Goal: Task Accomplishment & Management: Complete application form

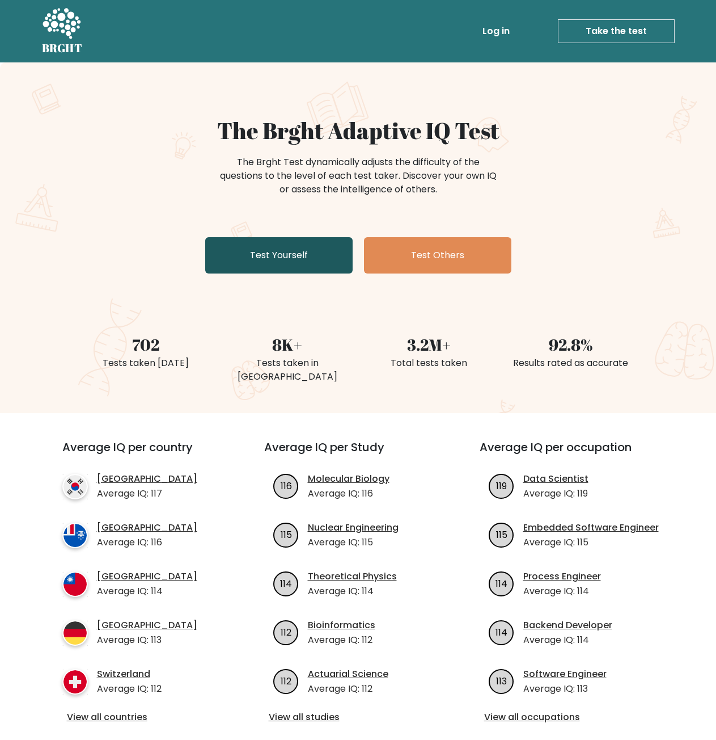
click at [275, 254] on link "Test Yourself" at bounding box center [278, 255] width 147 height 36
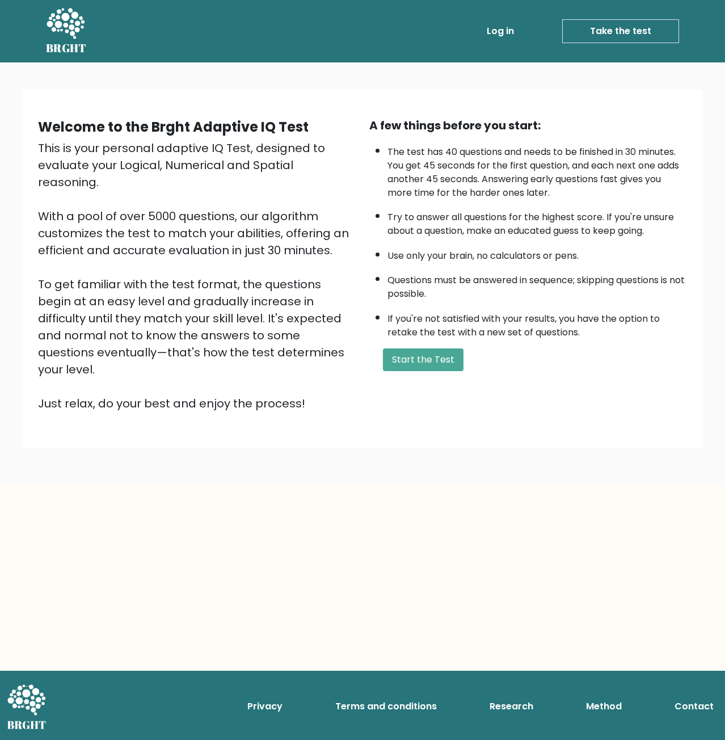
drag, startPoint x: 288, startPoint y: 469, endPoint x: 321, endPoint y: 457, distance: 35.7
click at [285, 472] on body "BRGHT BRGHT Log in Take the test Take the test Welcome to the Brght Adaptive IQ…" at bounding box center [362, 370] width 725 height 740
click at [412, 366] on button "Start the Test" at bounding box center [423, 359] width 81 height 23
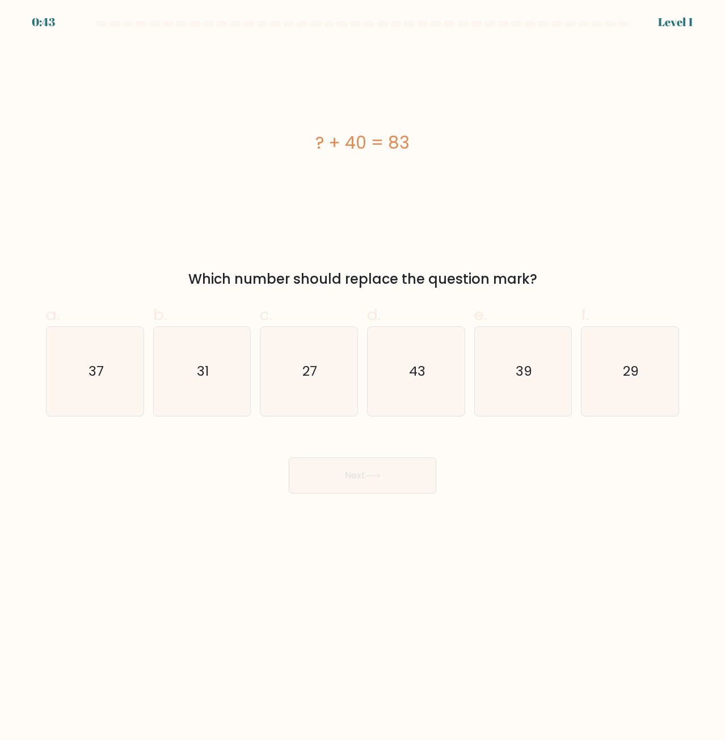
click at [403, 235] on div "? + 40 = 83" at bounding box center [362, 142] width 633 height 199
click at [378, 137] on div "? + 40 = 83" at bounding box center [362, 143] width 633 height 26
click at [408, 383] on icon "43" at bounding box center [416, 371] width 88 height 88
click at [363, 377] on input "d. 43" at bounding box center [362, 373] width 1 height 7
radio input "true"
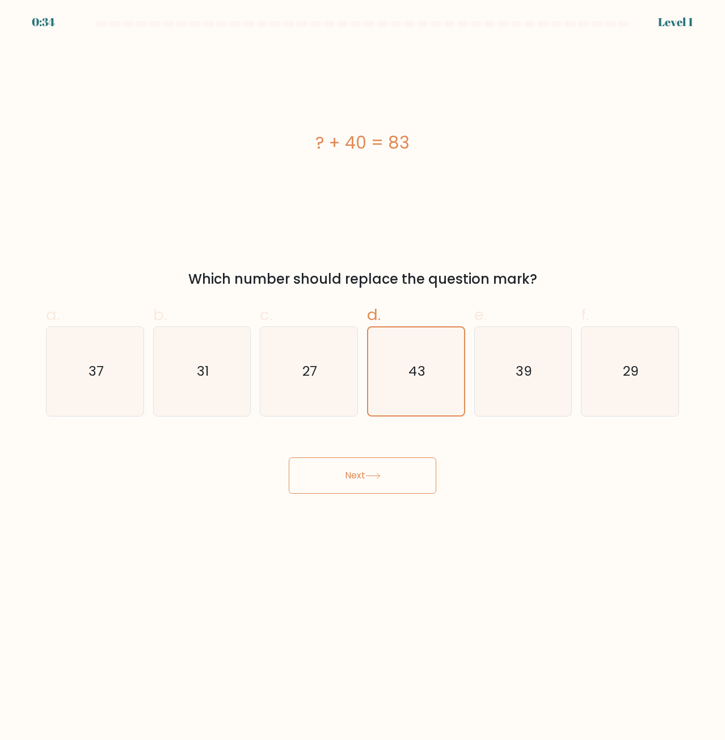
click at [390, 488] on button "Next" at bounding box center [362, 475] width 147 height 36
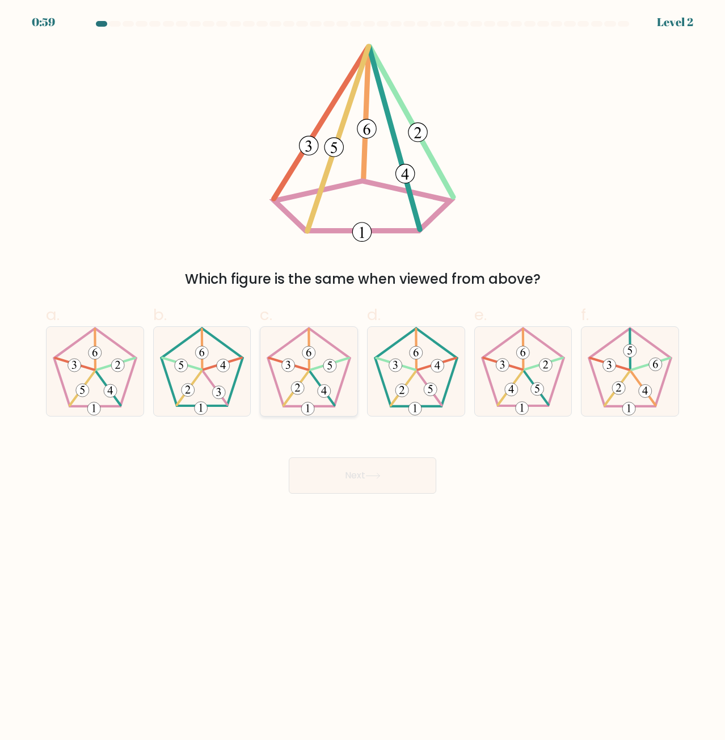
drag, startPoint x: 331, startPoint y: 381, endPoint x: 330, endPoint y: 388, distance: 7.4
click at [330, 388] on icon at bounding box center [308, 371] width 88 height 88
click at [362, 377] on input "c." at bounding box center [362, 373] width 1 height 7
radio input "true"
click at [366, 458] on button "Next" at bounding box center [362, 475] width 147 height 36
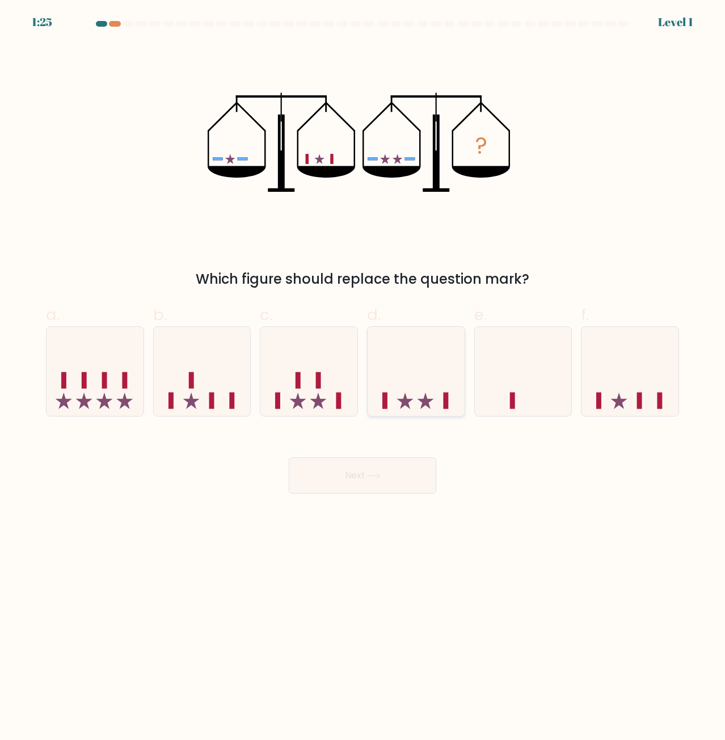
click at [415, 389] on icon at bounding box center [416, 371] width 97 height 80
click at [363, 377] on input "d." at bounding box center [362, 373] width 1 height 7
radio input "true"
click at [363, 473] on button "Next" at bounding box center [362, 475] width 147 height 36
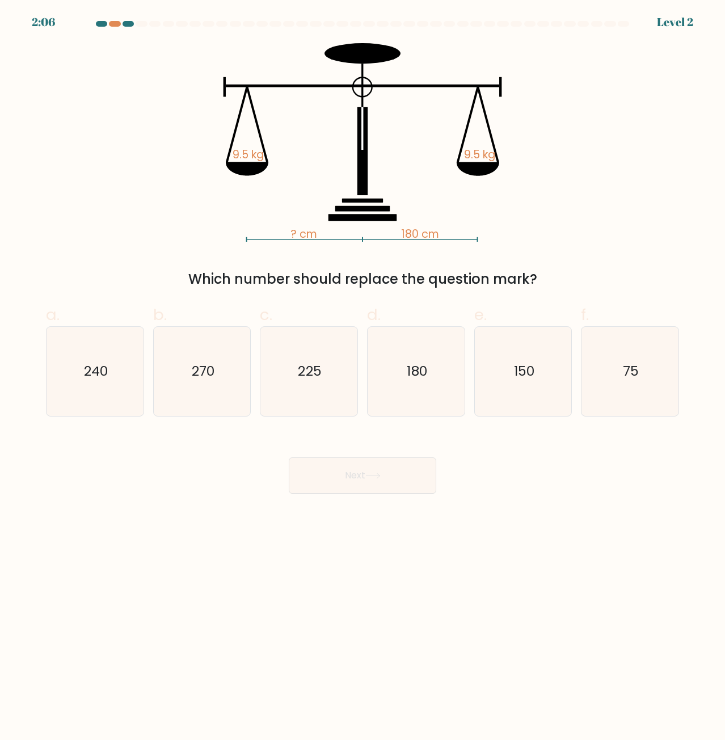
click at [451, 228] on icon "? cm 180 cm 9.5 kg 9.5 kg" at bounding box center [362, 142] width 340 height 199
click at [433, 370] on icon "180" at bounding box center [416, 371] width 88 height 88
click at [363, 370] on input "d. 180" at bounding box center [362, 373] width 1 height 7
radio input "true"
click at [401, 473] on button "Next" at bounding box center [362, 475] width 147 height 36
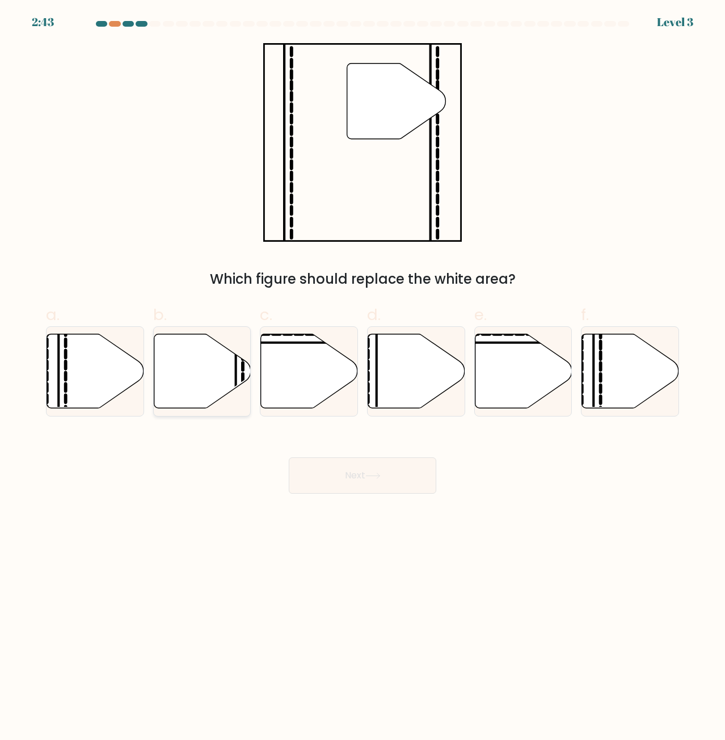
click at [229, 382] on icon at bounding box center [202, 371] width 97 height 74
click at [362, 377] on input "b." at bounding box center [362, 373] width 1 height 7
radio input "true"
click at [375, 471] on button "Next" at bounding box center [362, 475] width 147 height 36
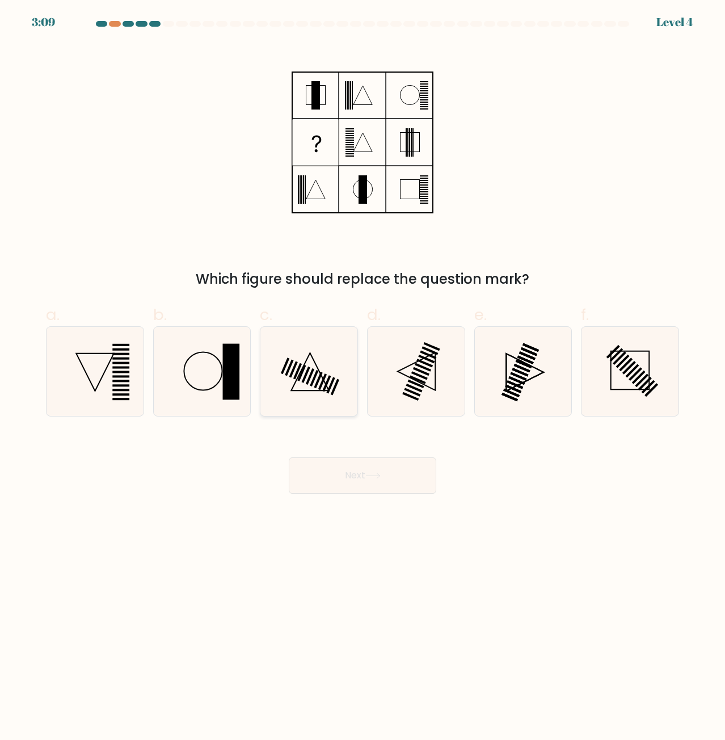
drag, startPoint x: 281, startPoint y: 394, endPoint x: 331, endPoint y: 462, distance: 84.0
click at [281, 394] on icon at bounding box center [308, 371] width 88 height 88
click at [362, 377] on input "c." at bounding box center [362, 373] width 1 height 7
radio input "true"
click at [334, 459] on button "Next" at bounding box center [362, 475] width 147 height 36
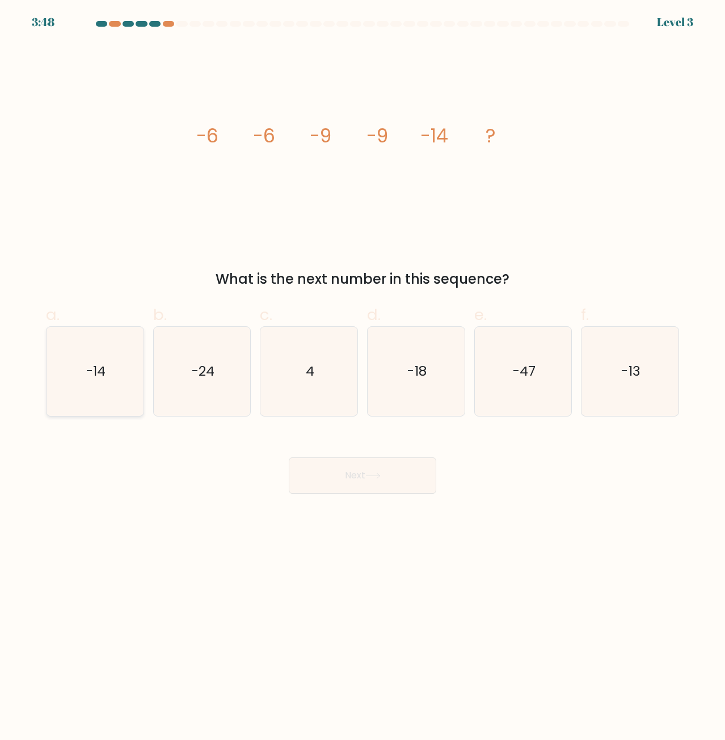
click at [114, 376] on icon "-14" at bounding box center [94, 371] width 88 height 88
click at [362, 376] on input "a. -14" at bounding box center [362, 373] width 1 height 7
radio input "true"
click at [348, 480] on button "Next" at bounding box center [362, 475] width 147 height 36
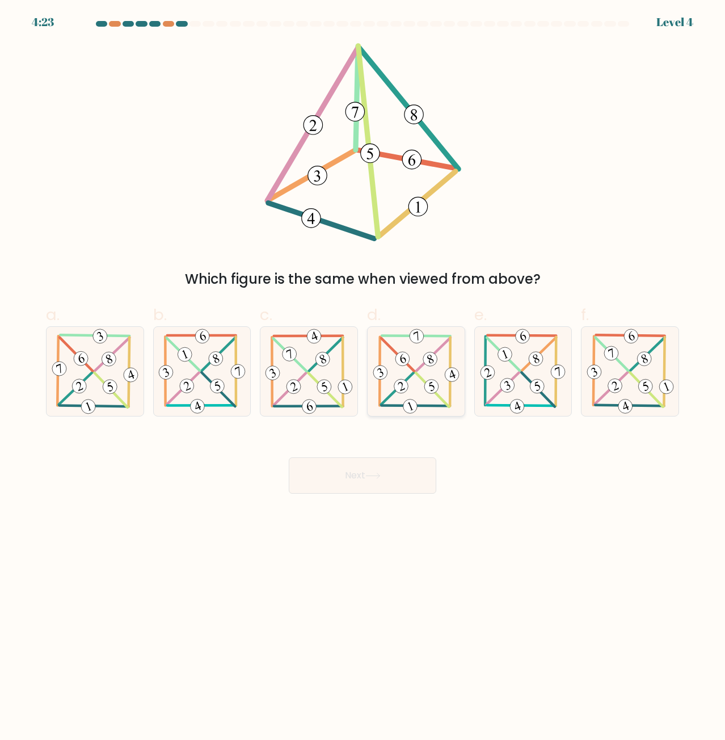
drag, startPoint x: 393, startPoint y: 381, endPoint x: 410, endPoint y: 414, distance: 37.3
click at [393, 382] on icon at bounding box center [416, 371] width 90 height 88
click at [363, 377] on input "d." at bounding box center [362, 373] width 1 height 7
radio input "true"
drag, startPoint x: 385, startPoint y: 461, endPoint x: 379, endPoint y: 457, distance: 6.6
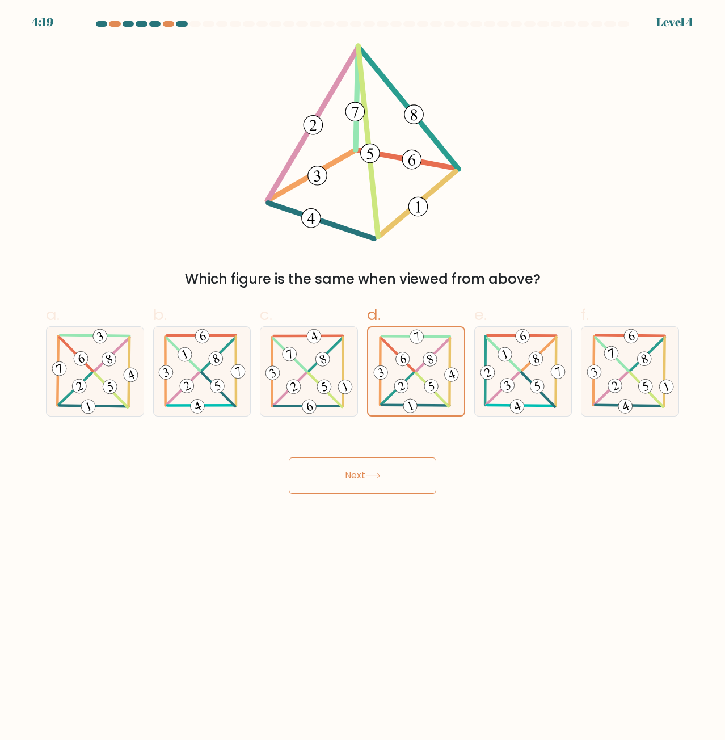
click at [383, 460] on button "Next" at bounding box center [362, 475] width 147 height 36
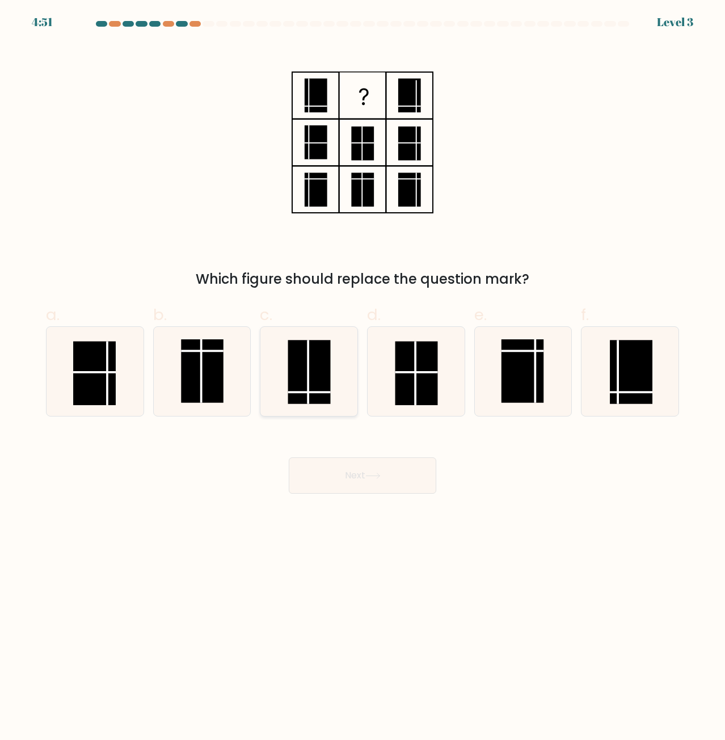
click at [299, 374] on rect at bounding box center [309, 372] width 43 height 64
click at [362, 374] on input "c." at bounding box center [362, 373] width 1 height 7
radio input "true"
click at [385, 474] on button "Next" at bounding box center [362, 475] width 147 height 36
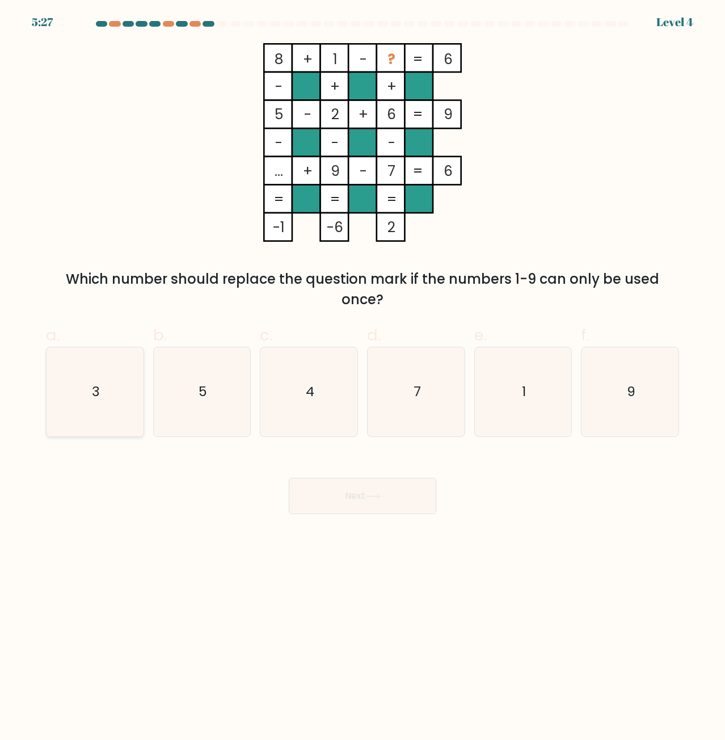
click at [92, 404] on icon "3" at bounding box center [94, 391] width 88 height 88
click at [362, 377] on input "a. 3" at bounding box center [362, 373] width 1 height 7
radio input "true"
click at [488, 535] on body "5:26 Level 4" at bounding box center [362, 370] width 725 height 740
click at [362, 493] on button "Next" at bounding box center [362, 496] width 147 height 36
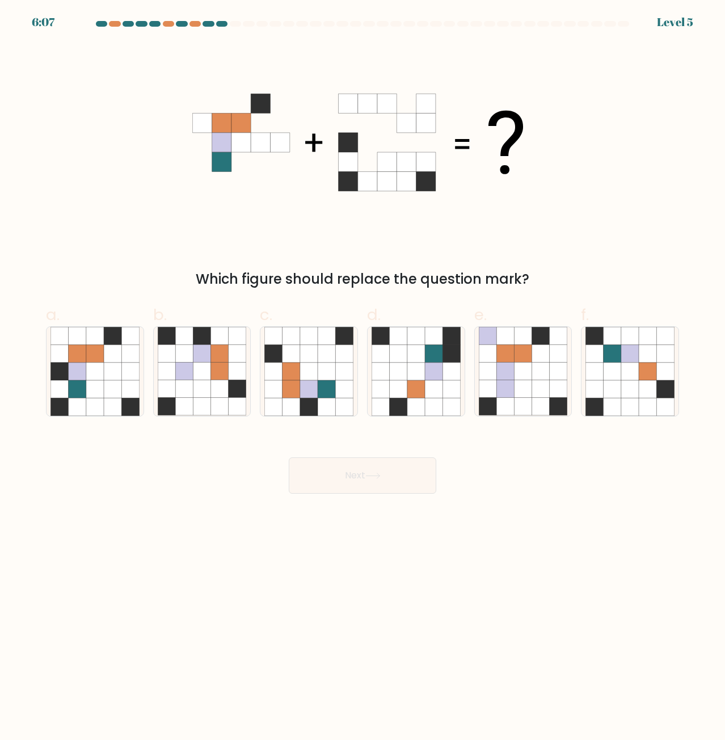
click at [454, 419] on form at bounding box center [362, 257] width 725 height 473
drag, startPoint x: 213, startPoint y: 359, endPoint x: 242, endPoint y: 417, distance: 64.9
click at [196, 368] on icon at bounding box center [202, 371] width 88 height 88
click at [362, 370] on input "b." at bounding box center [362, 373] width 1 height 7
radio input "true"
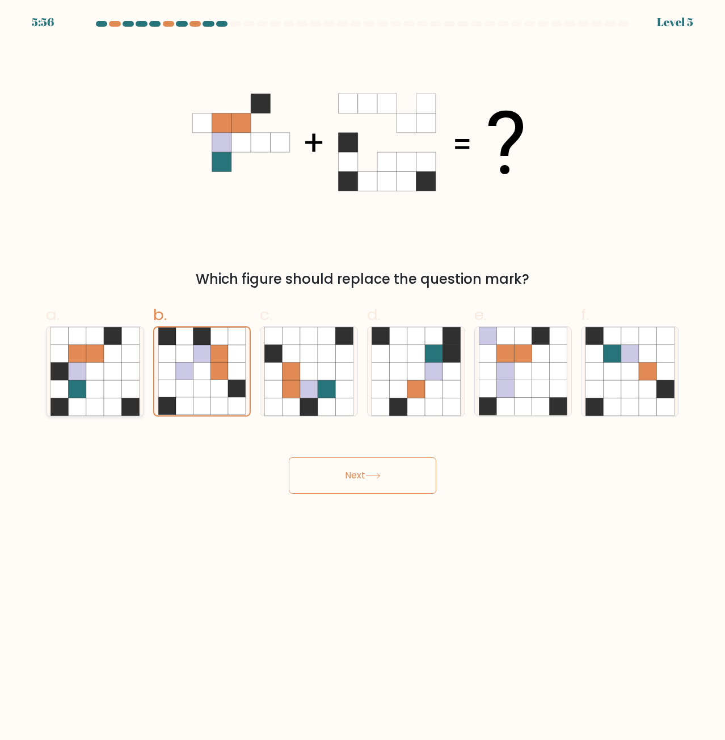
click at [117, 394] on icon at bounding box center [113, 389] width 18 height 18
click at [362, 377] on input "a." at bounding box center [362, 373] width 1 height 7
radio input "true"
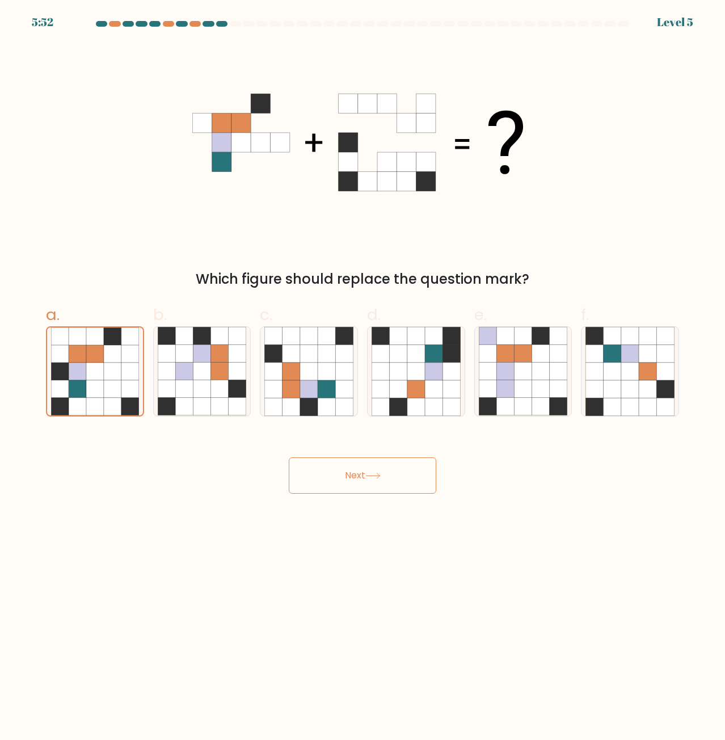
click at [385, 482] on button "Next" at bounding box center [362, 475] width 147 height 36
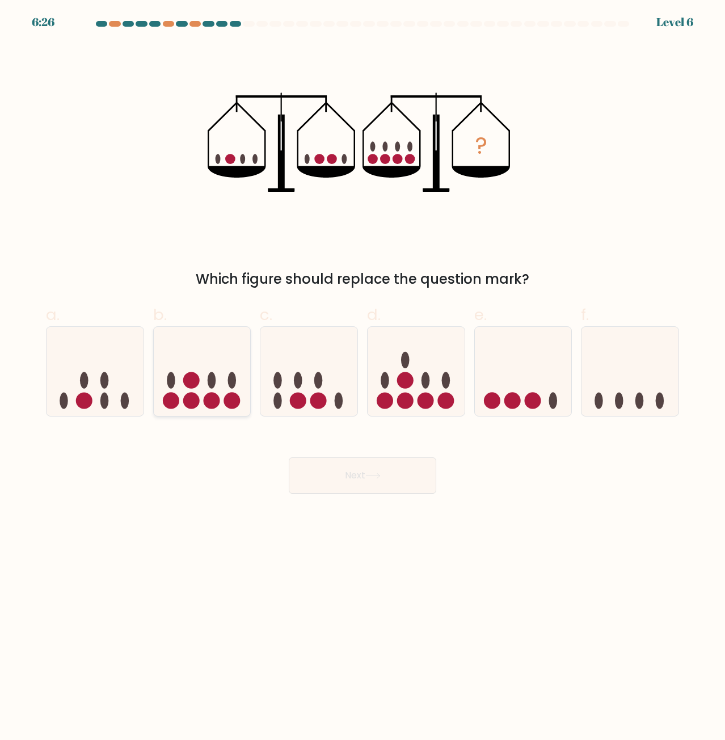
click at [198, 353] on icon at bounding box center [202, 371] width 97 height 80
click at [362, 370] on input "b." at bounding box center [362, 373] width 1 height 7
radio input "true"
click at [402, 468] on button "Next" at bounding box center [362, 475] width 147 height 36
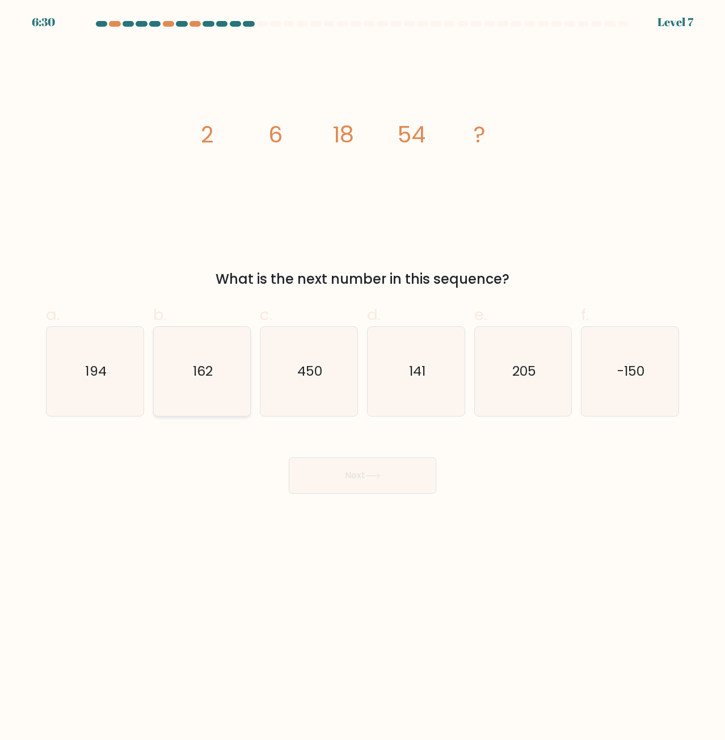
click at [190, 361] on icon "162" at bounding box center [202, 371] width 88 height 88
click at [362, 370] on input "b. 162" at bounding box center [362, 373] width 1 height 7
radio input "true"
click at [369, 483] on button "Next" at bounding box center [362, 475] width 147 height 36
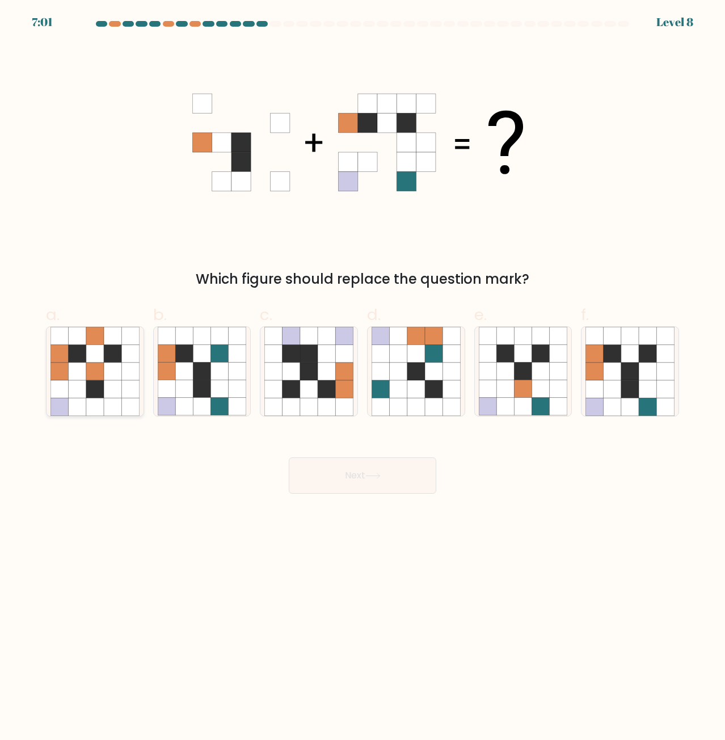
click at [102, 374] on icon at bounding box center [95, 371] width 18 height 18
click at [362, 374] on input "a." at bounding box center [362, 373] width 1 height 7
radio input "true"
click at [390, 474] on button "Next" at bounding box center [362, 475] width 147 height 36
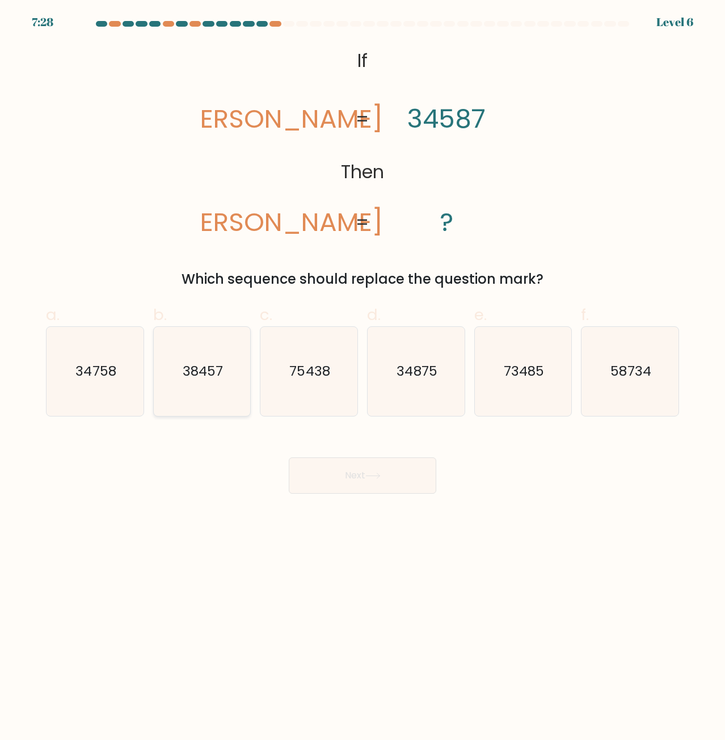
click at [198, 366] on text "38457" at bounding box center [203, 371] width 40 height 19
click at [362, 370] on input "b. 38457" at bounding box center [362, 373] width 1 height 7
radio input "true"
click at [341, 485] on button "Next" at bounding box center [362, 475] width 147 height 36
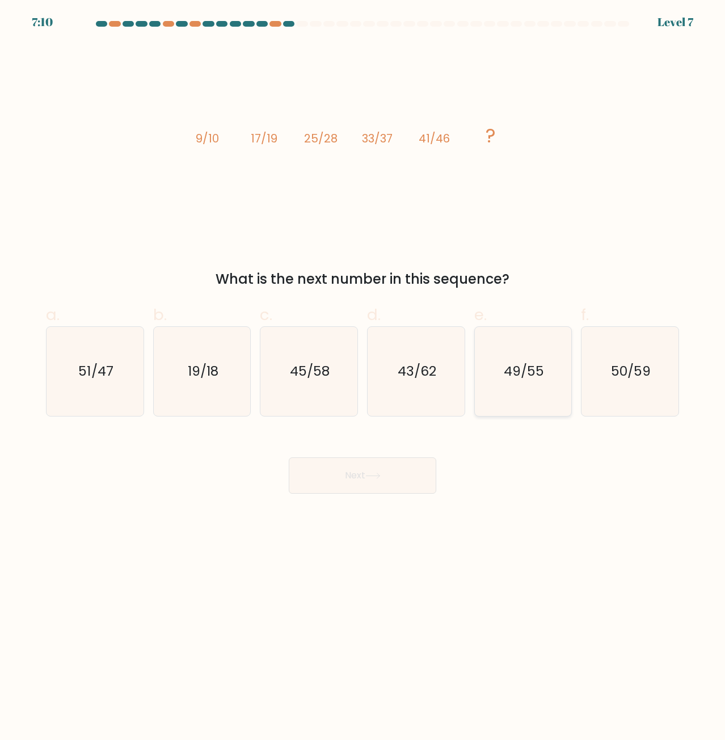
click at [530, 373] on text "49/55" at bounding box center [524, 371] width 40 height 19
click at [363, 373] on input "e. 49/55" at bounding box center [362, 373] width 1 height 7
radio input "true"
click at [387, 466] on button "Next" at bounding box center [362, 475] width 147 height 36
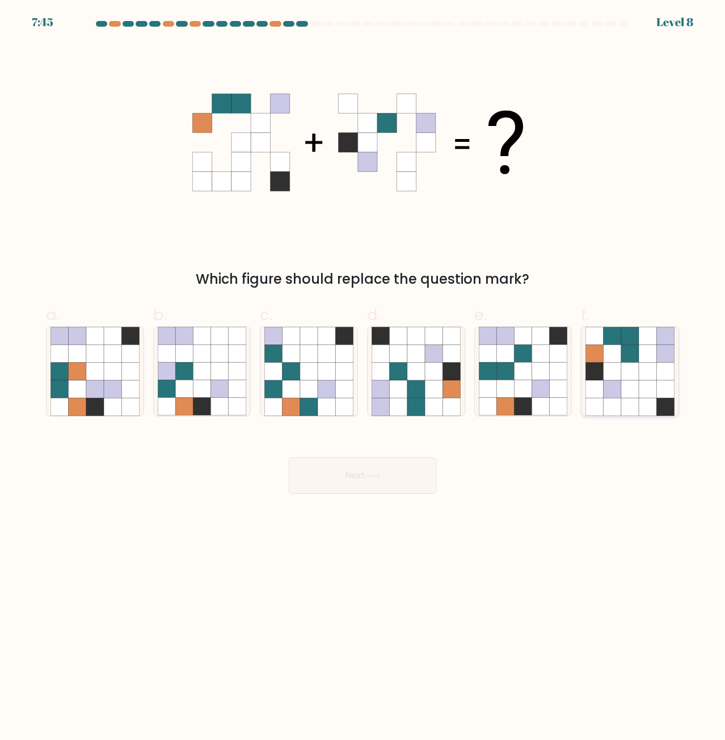
click at [596, 352] on icon at bounding box center [595, 354] width 18 height 18
click at [363, 370] on input "f." at bounding box center [362, 373] width 1 height 7
radio input "true"
click at [341, 483] on button "Next" at bounding box center [362, 475] width 147 height 36
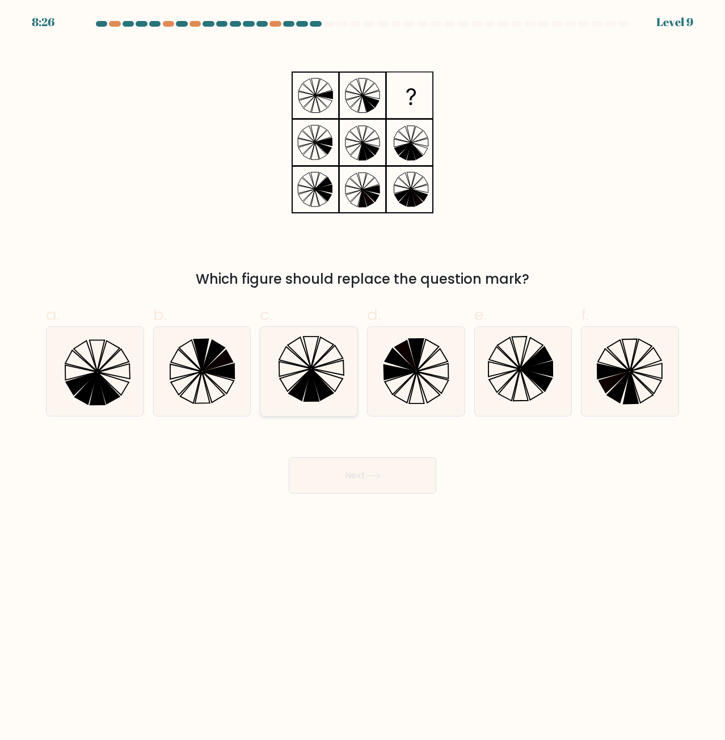
click at [324, 368] on icon at bounding box center [308, 371] width 88 height 88
click at [362, 370] on input "c." at bounding box center [362, 373] width 1 height 7
radio input "true"
click at [373, 485] on button "Next" at bounding box center [362, 475] width 147 height 36
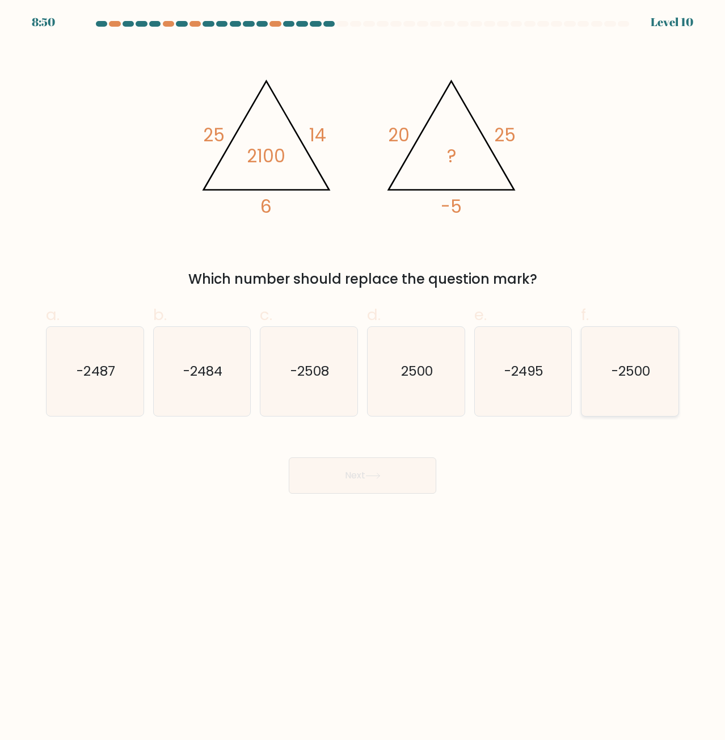
click at [627, 352] on icon "-2500" at bounding box center [629, 371] width 88 height 88
click at [363, 370] on input "f. -2500" at bounding box center [362, 373] width 1 height 7
radio input "true"
drag, startPoint x: 356, startPoint y: 469, endPoint x: 356, endPoint y: 462, distance: 6.8
click at [358, 468] on button "Next" at bounding box center [362, 475] width 147 height 36
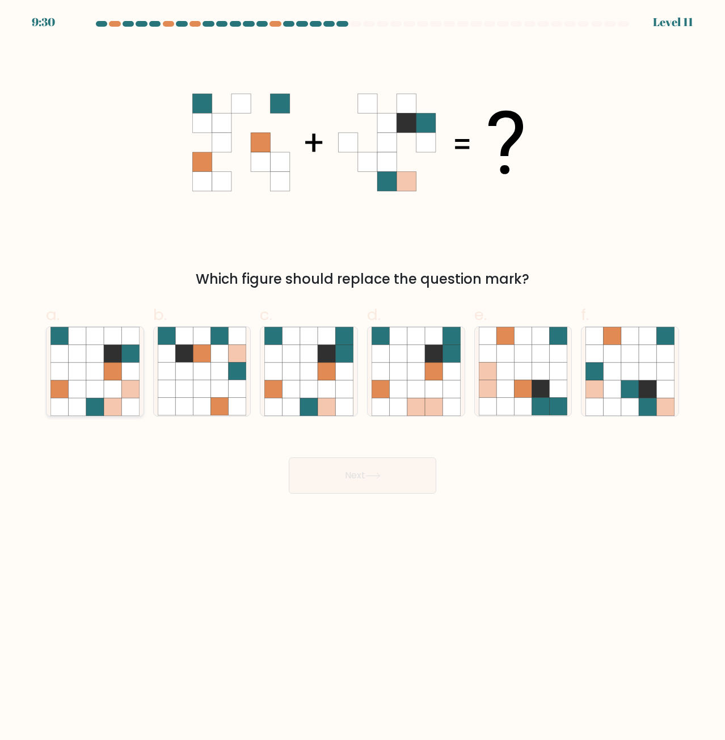
click at [56, 374] on icon at bounding box center [59, 371] width 18 height 18
click at [362, 374] on input "a." at bounding box center [362, 373] width 1 height 7
radio input "true"
click at [327, 483] on button "Next" at bounding box center [362, 475] width 147 height 36
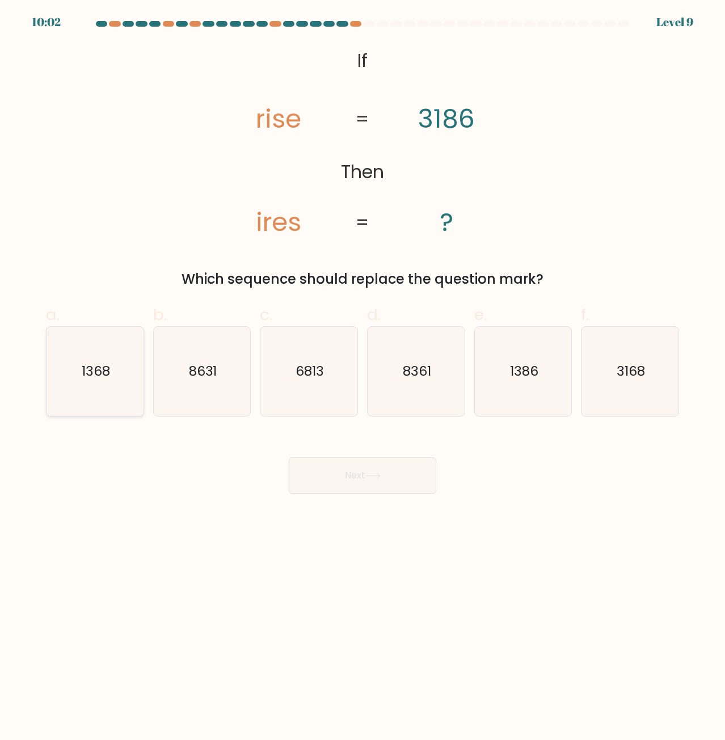
click at [124, 349] on icon "1368" at bounding box center [94, 371] width 88 height 88
click at [362, 370] on input "a. 1368" at bounding box center [362, 373] width 1 height 7
radio input "true"
drag, startPoint x: 440, startPoint y: 493, endPoint x: 368, endPoint y: 483, distance: 72.7
click at [440, 493] on div "Next" at bounding box center [362, 462] width 647 height 64
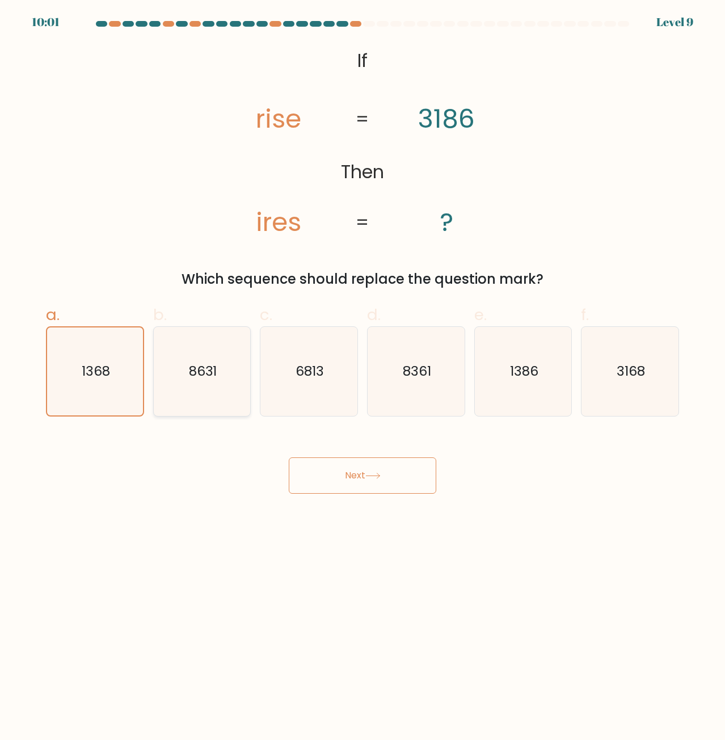
click at [209, 404] on icon "8631" at bounding box center [202, 371] width 88 height 88
click at [362, 377] on input "b. 8631" at bounding box center [362, 373] width 1 height 7
radio input "true"
click at [245, 344] on icon "8631" at bounding box center [201, 370] width 87 height 87
click at [362, 370] on input "b. 8631" at bounding box center [362, 373] width 1 height 7
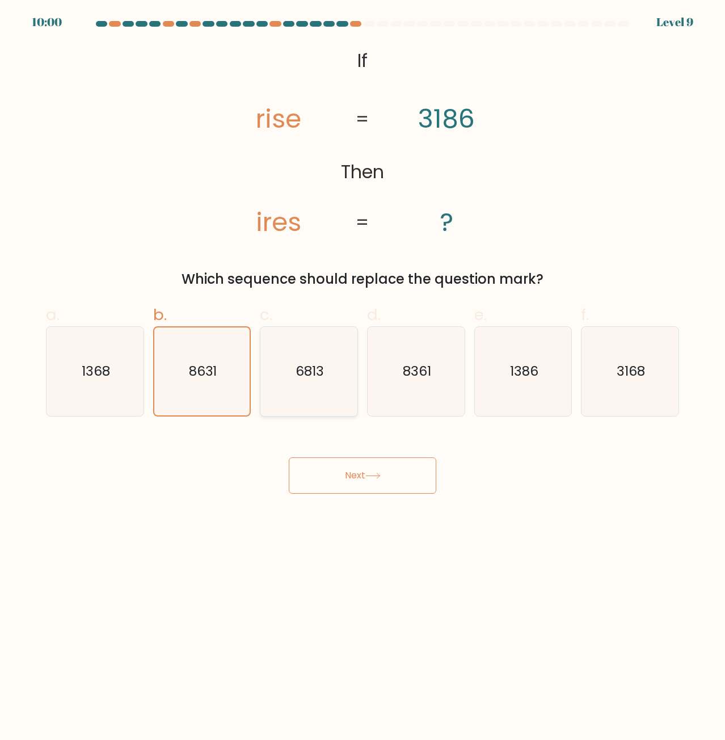
click at [314, 369] on text "6813" at bounding box center [310, 371] width 28 height 19
click at [362, 370] on input "c. 6813" at bounding box center [362, 373] width 1 height 7
radio input "true"
click at [475, 372] on div "1386" at bounding box center [523, 371] width 98 height 90
click at [363, 372] on input "e. 1386" at bounding box center [362, 373] width 1 height 7
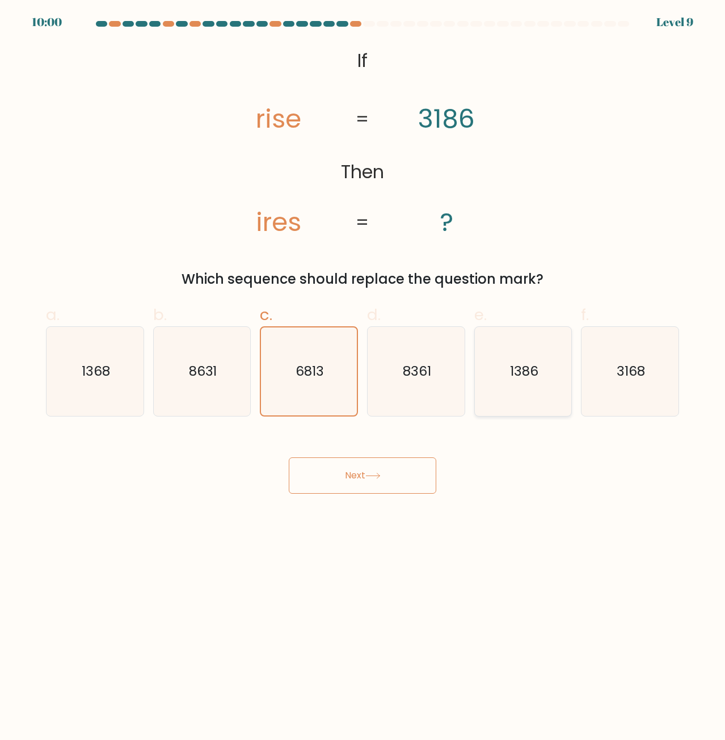
radio input "true"
click at [387, 367] on icon "8361" at bounding box center [416, 371] width 88 height 88
click at [363, 370] on input "d. 8361" at bounding box center [362, 373] width 1 height 7
radio input "true"
click at [502, 379] on icon "1386" at bounding box center [523, 371] width 88 height 88
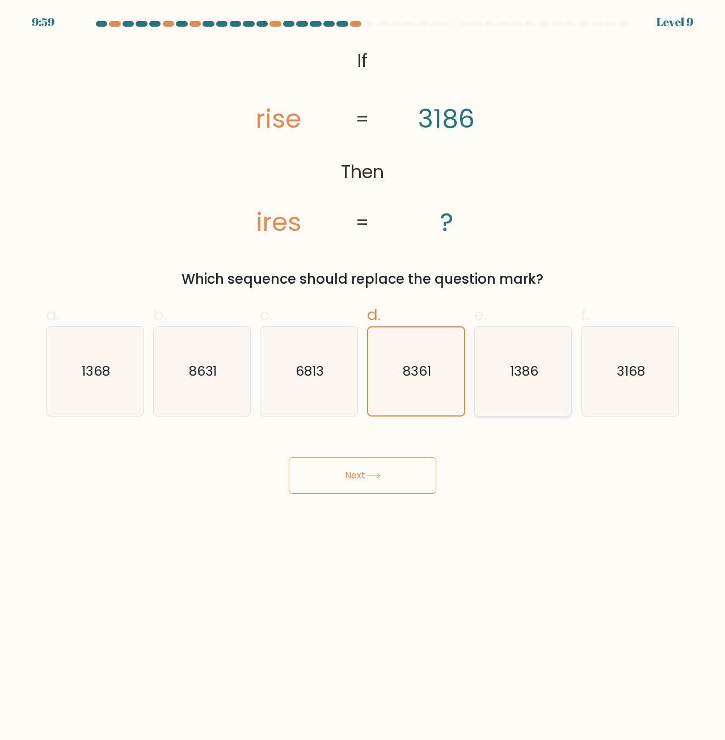
click at [363, 377] on input "e. 1386" at bounding box center [362, 373] width 1 height 7
radio input "true"
click at [396, 444] on div "Next" at bounding box center [362, 462] width 647 height 64
click at [419, 486] on button "Next" at bounding box center [362, 475] width 147 height 36
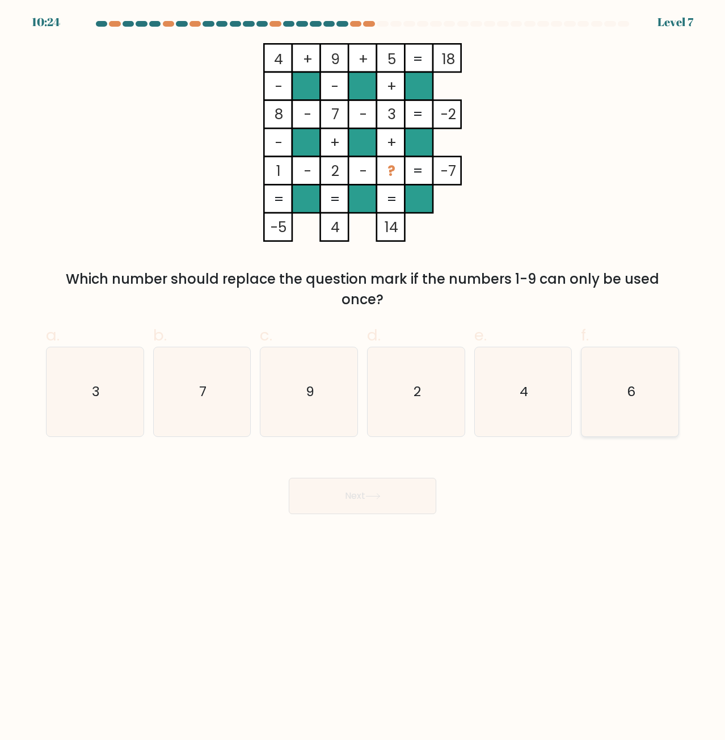
click at [609, 375] on icon "6" at bounding box center [629, 391] width 88 height 88
click at [363, 375] on input "f. 6" at bounding box center [362, 373] width 1 height 7
radio input "true"
click at [372, 479] on button "Next" at bounding box center [362, 496] width 147 height 36
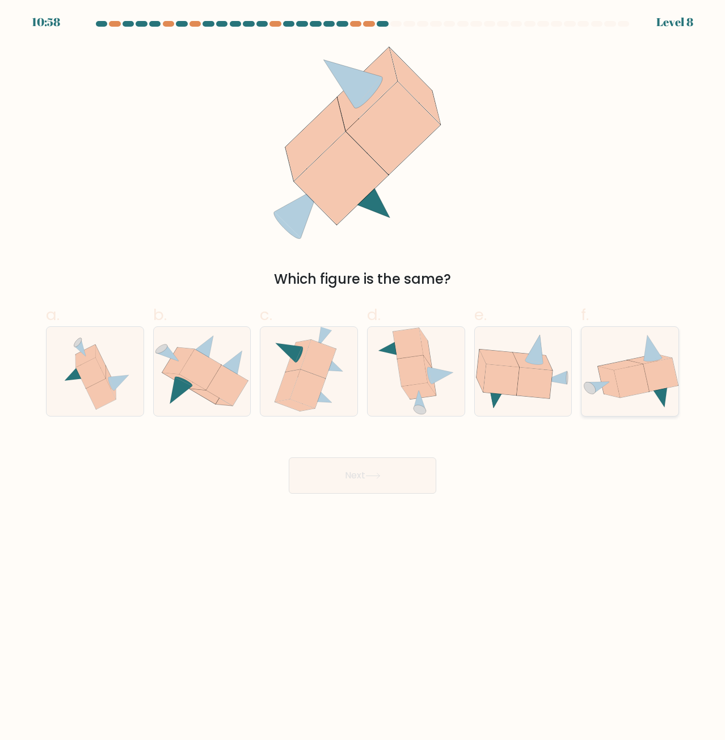
drag, startPoint x: 600, startPoint y: 398, endPoint x: 592, endPoint y: 395, distance: 7.7
click at [597, 396] on icon at bounding box center [629, 371] width 97 height 75
click at [363, 377] on input "f." at bounding box center [362, 373] width 1 height 7
radio input "true"
drag, startPoint x: 104, startPoint y: 386, endPoint x: 170, endPoint y: 441, distance: 85.3
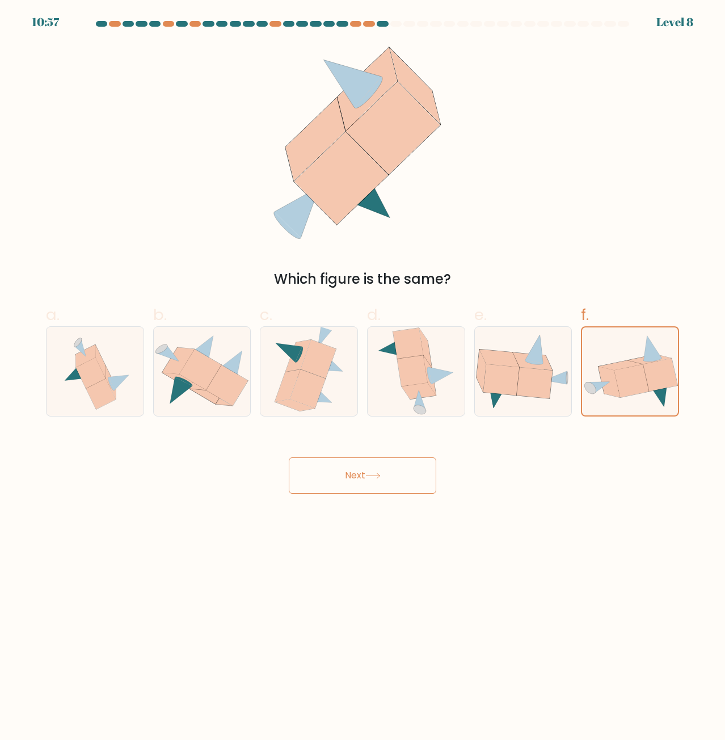
click at [104, 386] on icon at bounding box center [100, 394] width 29 height 31
click at [362, 377] on input "a." at bounding box center [362, 373] width 1 height 7
radio input "true"
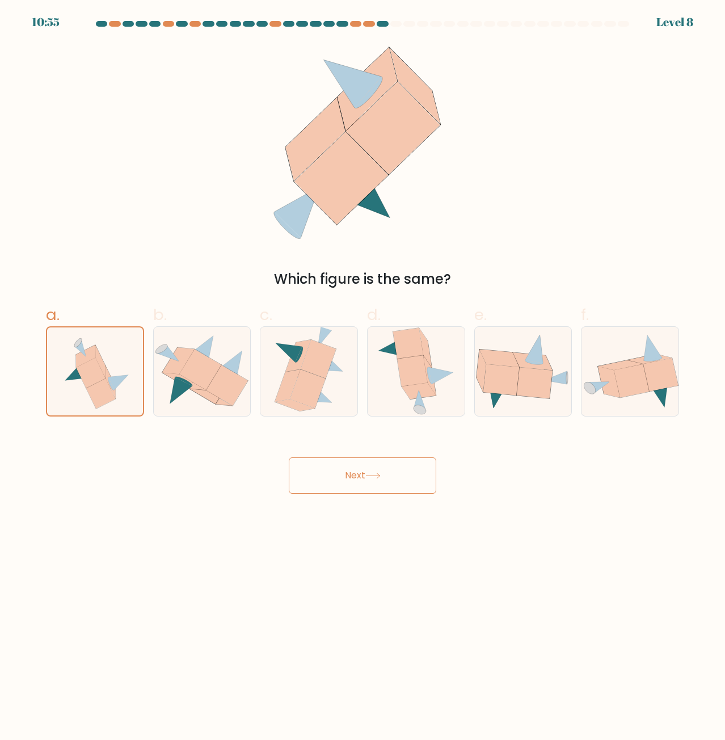
drag, startPoint x: 367, startPoint y: 464, endPoint x: 589, endPoint y: 537, distance: 233.9
click at [589, 537] on body "10:55 Level 8" at bounding box center [362, 370] width 725 height 740
drag, startPoint x: 417, startPoint y: 487, endPoint x: 411, endPoint y: 484, distance: 7.2
click at [414, 486] on button "Next" at bounding box center [362, 475] width 147 height 36
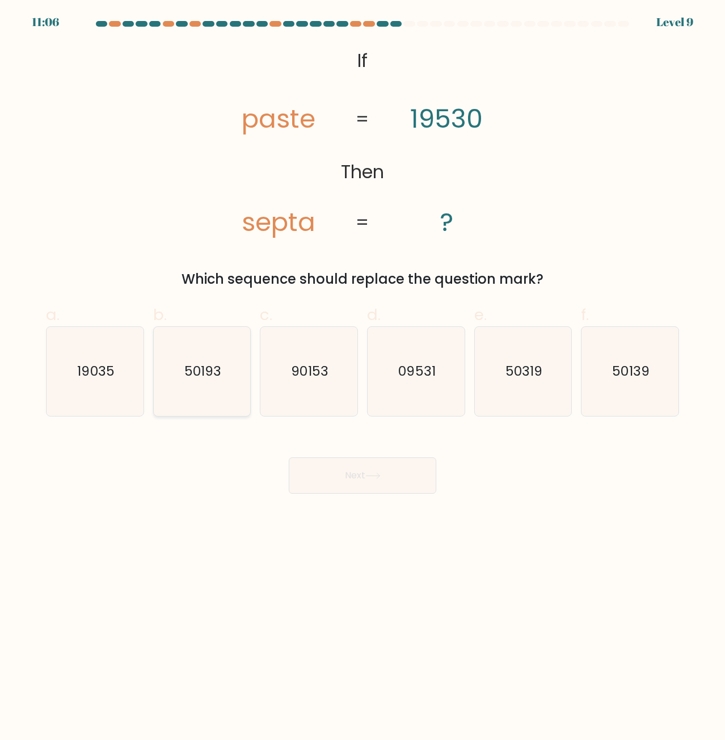
click at [179, 355] on icon "50193" at bounding box center [202, 371] width 88 height 88
click at [362, 370] on input "b. 50193" at bounding box center [362, 373] width 1 height 7
radio input "true"
click at [531, 378] on text "50319" at bounding box center [523, 371] width 37 height 19
click at [363, 377] on input "e. 50319" at bounding box center [362, 373] width 1 height 7
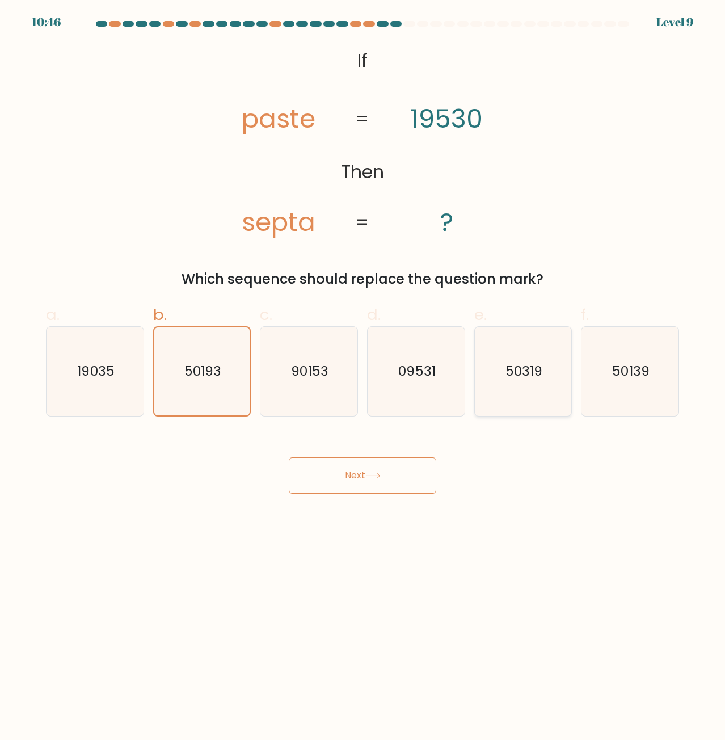
radio input "true"
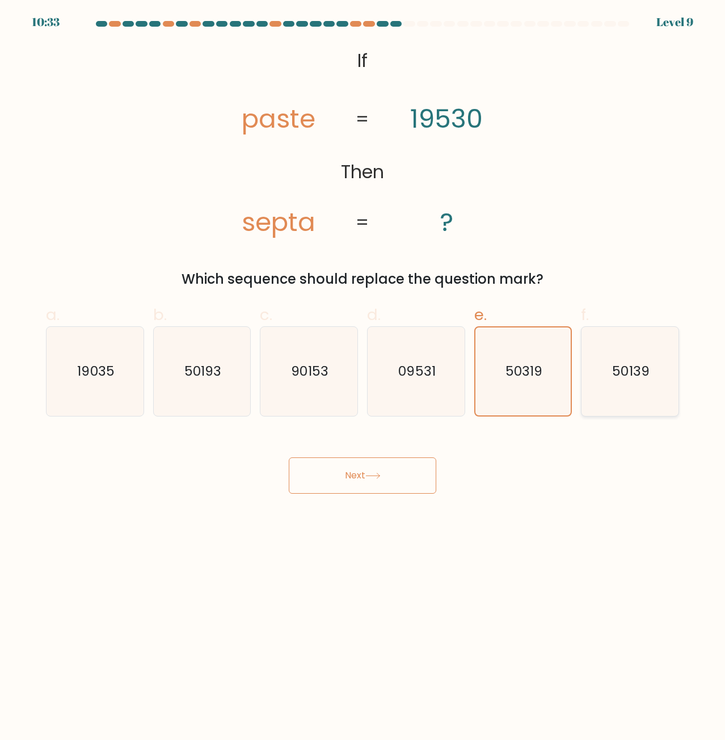
click at [621, 399] on icon "50139" at bounding box center [629, 371] width 88 height 88
click at [363, 377] on input "f. 50139" at bounding box center [362, 373] width 1 height 7
radio input "true"
click at [394, 475] on button "Next" at bounding box center [362, 475] width 147 height 36
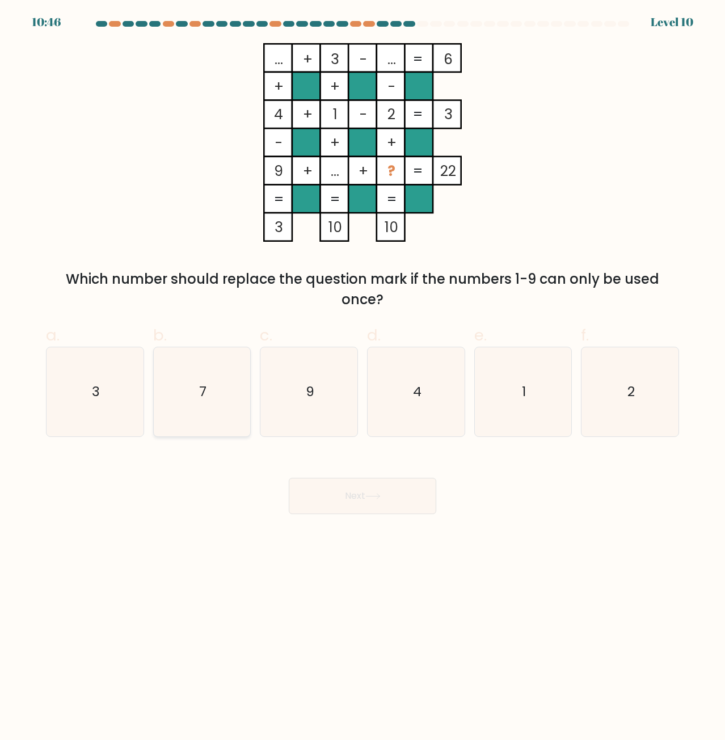
click at [268, 368] on icon "9" at bounding box center [308, 391] width 88 height 88
click at [362, 370] on input "c. 9" at bounding box center [362, 373] width 1 height 7
radio input "true"
click at [180, 356] on icon "7" at bounding box center [202, 391] width 88 height 88
click at [362, 370] on input "b. 7" at bounding box center [362, 373] width 1 height 7
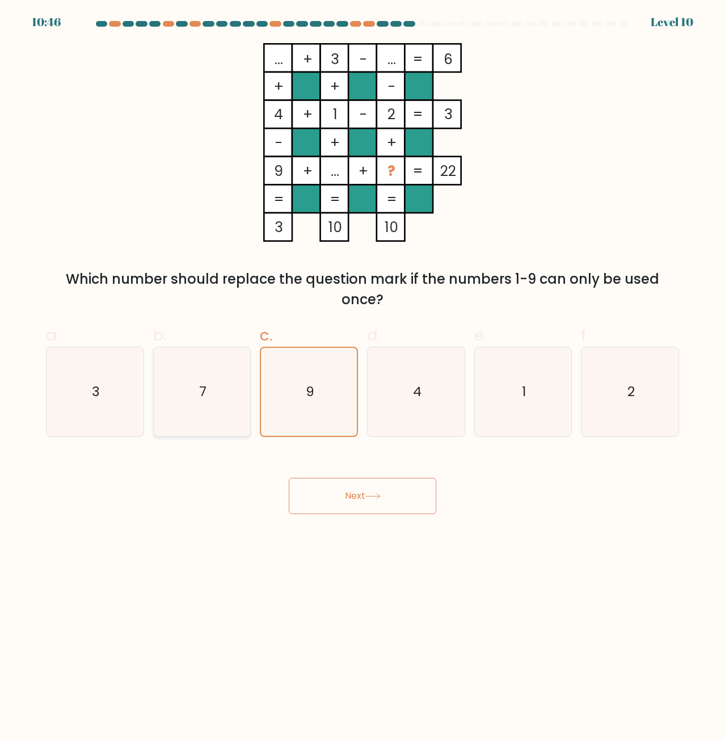
radio input "true"
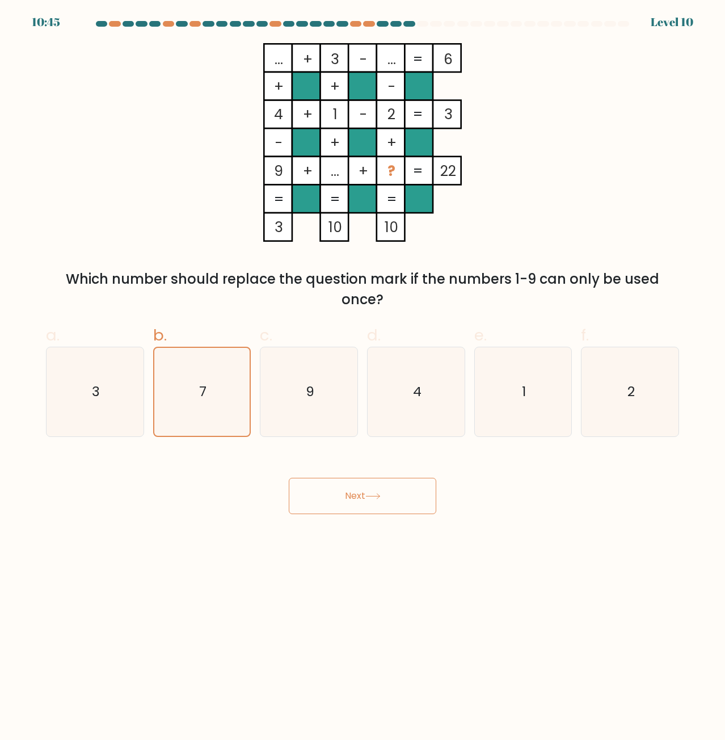
drag, startPoint x: 369, startPoint y: 505, endPoint x: 361, endPoint y: 522, distance: 19.5
click at [370, 505] on button "Next" at bounding box center [362, 496] width 147 height 36
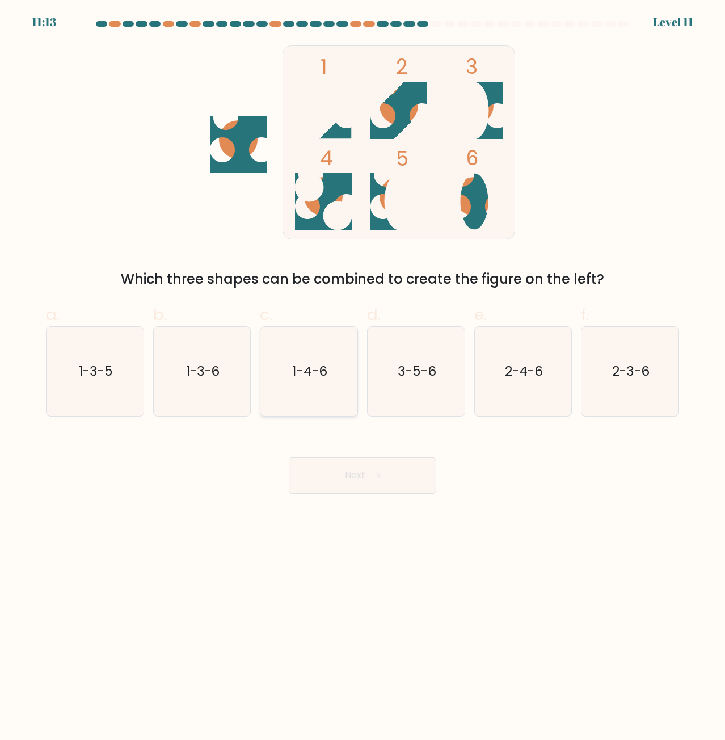
click at [278, 375] on icon "1-4-6" at bounding box center [308, 371] width 88 height 88
click at [362, 375] on input "c. 1-4-6" at bounding box center [362, 373] width 1 height 7
radio input "true"
click at [418, 347] on icon "3-5-6" at bounding box center [416, 371] width 88 height 88
click at [363, 370] on input "d. 3-5-6" at bounding box center [362, 373] width 1 height 7
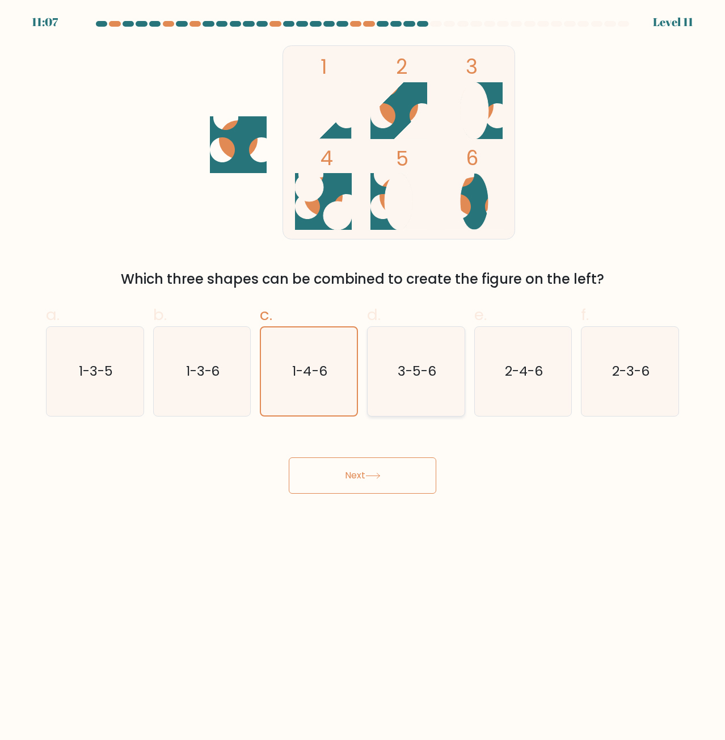
radio input "true"
click at [368, 442] on div "Next" at bounding box center [362, 462] width 647 height 64
drag, startPoint x: 372, startPoint y: 476, endPoint x: 374, endPoint y: 483, distance: 7.7
click at [374, 483] on button "Next" at bounding box center [362, 475] width 147 height 36
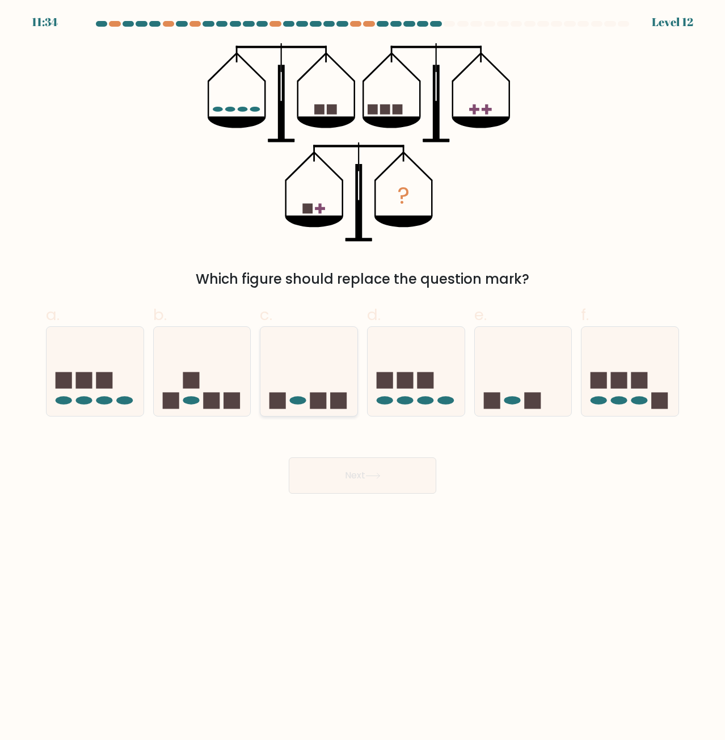
click at [308, 370] on icon at bounding box center [308, 371] width 97 height 80
click at [362, 370] on input "c." at bounding box center [362, 373] width 1 height 7
radio input "true"
click at [391, 479] on button "Next" at bounding box center [362, 475] width 147 height 36
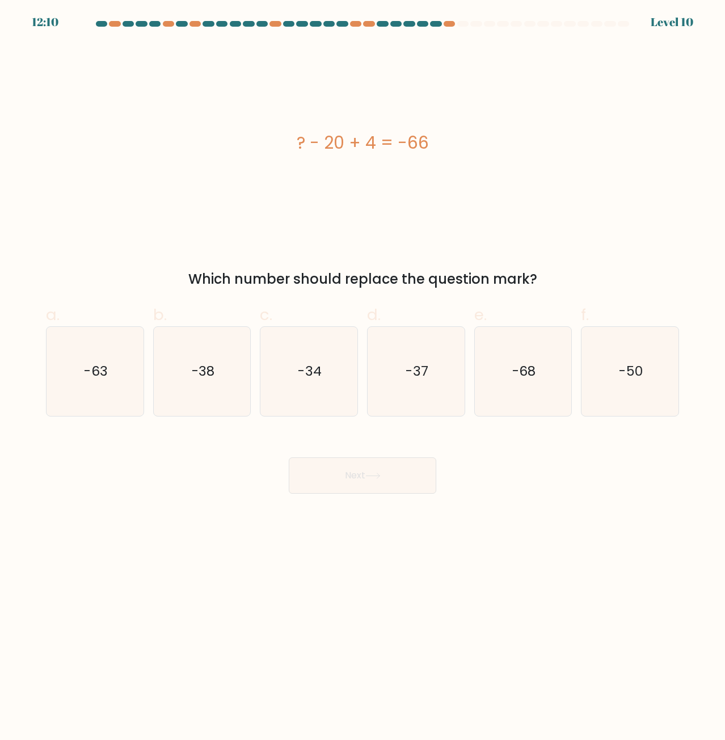
drag, startPoint x: 280, startPoint y: 163, endPoint x: 310, endPoint y: 155, distance: 31.2
click at [281, 163] on div "? - 20 + 4 = -66" at bounding box center [362, 142] width 633 height 199
click at [332, 184] on div "? - 20 + 4 = -66" at bounding box center [362, 142] width 633 height 199
drag, startPoint x: 287, startPoint y: 145, endPoint x: 273, endPoint y: 160, distance: 20.5
click at [282, 159] on div "? - 20 + 4 = -66" at bounding box center [362, 142] width 633 height 199
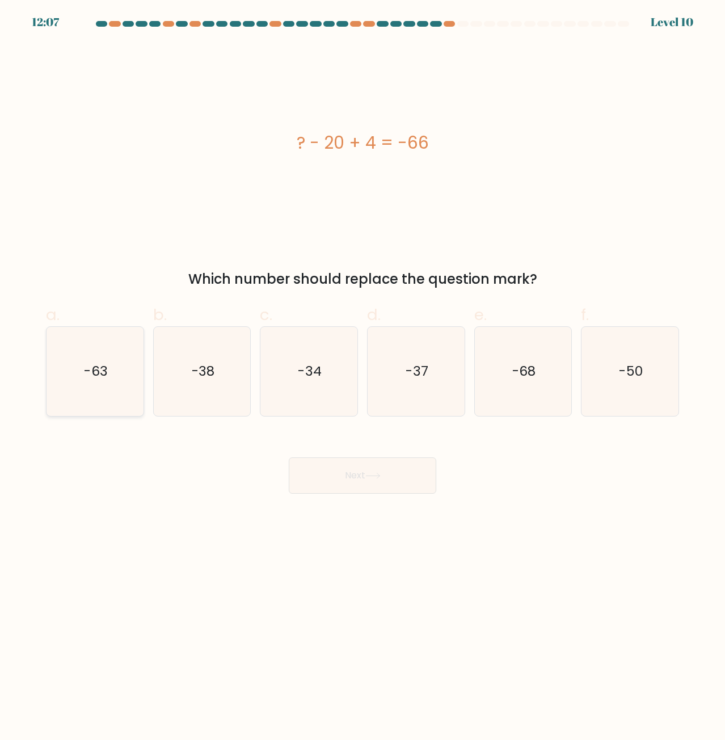
drag, startPoint x: 77, startPoint y: 335, endPoint x: 83, endPoint y: 344, distance: 11.0
click at [79, 343] on icon "-63" at bounding box center [94, 371] width 88 height 88
click at [362, 370] on input "a. -63" at bounding box center [362, 373] width 1 height 7
radio input "true"
click at [349, 469] on button "Next" at bounding box center [362, 475] width 147 height 36
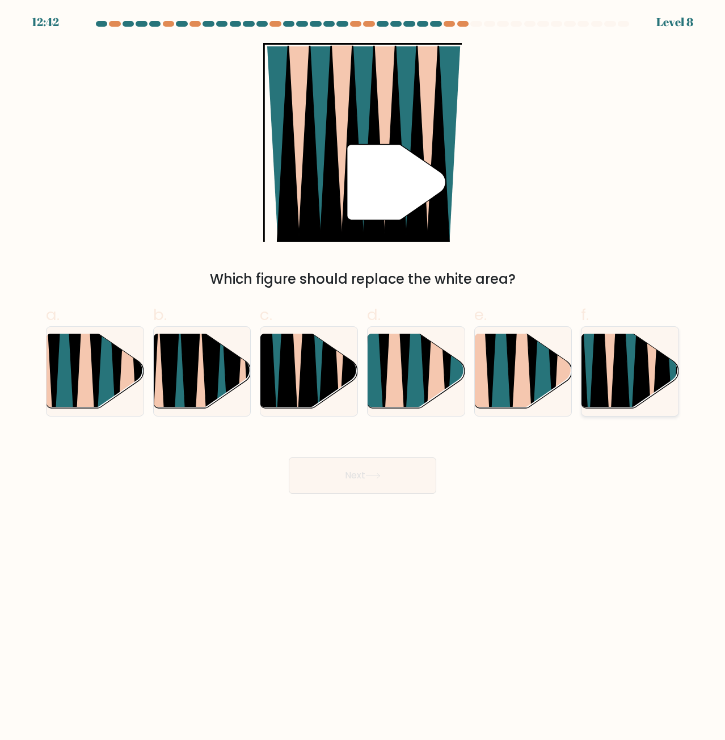
click at [618, 378] on icon at bounding box center [620, 333] width 21 height 193
click at [363, 377] on input "f." at bounding box center [362, 373] width 1 height 7
radio input "true"
click at [317, 377] on icon at bounding box center [309, 335] width 22 height 194
click at [362, 377] on input "c." at bounding box center [362, 373] width 1 height 7
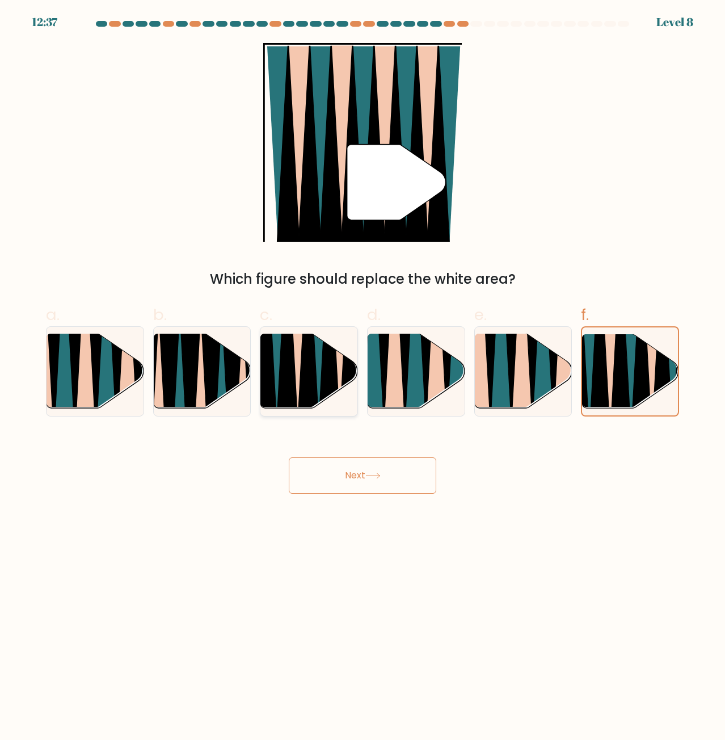
radio input "true"
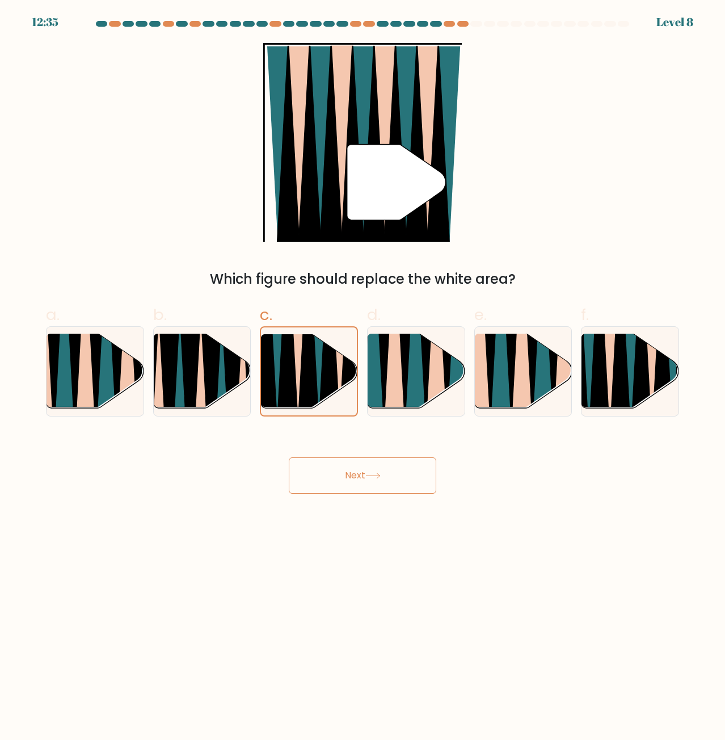
click at [390, 491] on button "Next" at bounding box center [362, 475] width 147 height 36
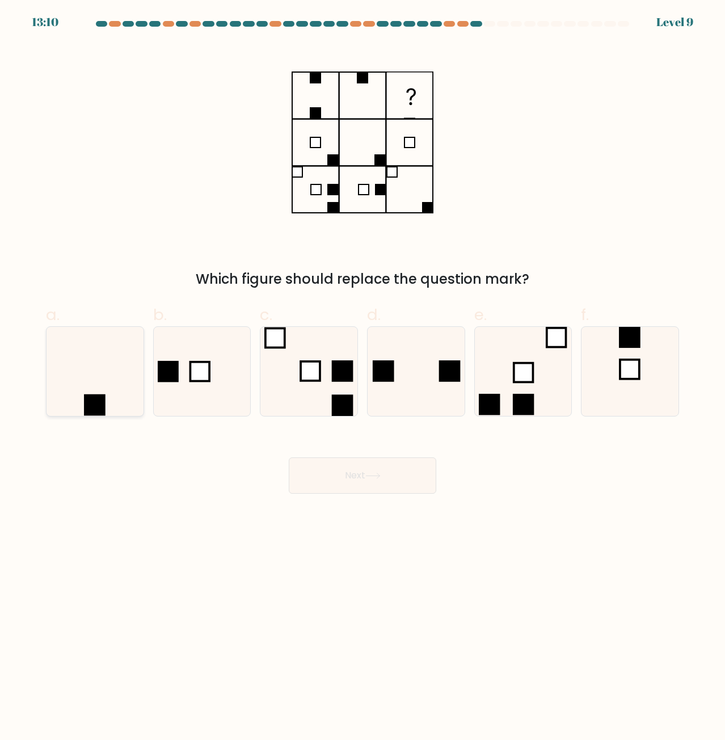
click at [97, 410] on rect at bounding box center [95, 405] width 22 height 22
click at [362, 377] on input "a." at bounding box center [362, 373] width 1 height 7
radio input "true"
click at [434, 504] on body "13:09 Level 9" at bounding box center [362, 370] width 725 height 740
click at [416, 476] on button "Next" at bounding box center [362, 475] width 147 height 36
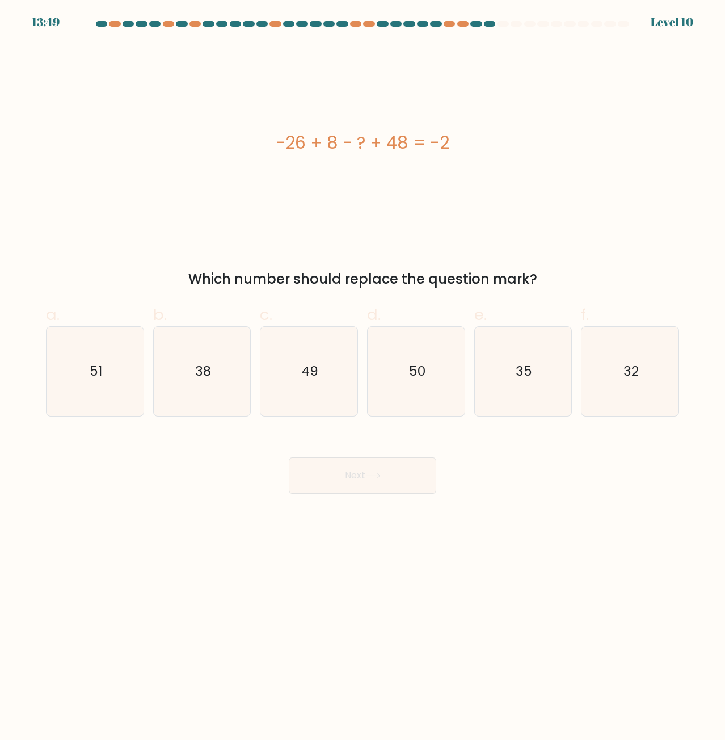
click at [359, 162] on div "-26 + 8 - ? + 48 = -2" at bounding box center [362, 142] width 633 height 199
click at [388, 147] on div "-26 + 8 - ? + 48 = -2" at bounding box center [362, 143] width 633 height 26
drag, startPoint x: 421, startPoint y: 135, endPoint x: 491, endPoint y: 121, distance: 71.1
click at [458, 129] on div "-26 + 8 - ? + 48 = -2" at bounding box center [362, 142] width 633 height 199
drag, startPoint x: 495, startPoint y: 120, endPoint x: 400, endPoint y: 154, distance: 100.5
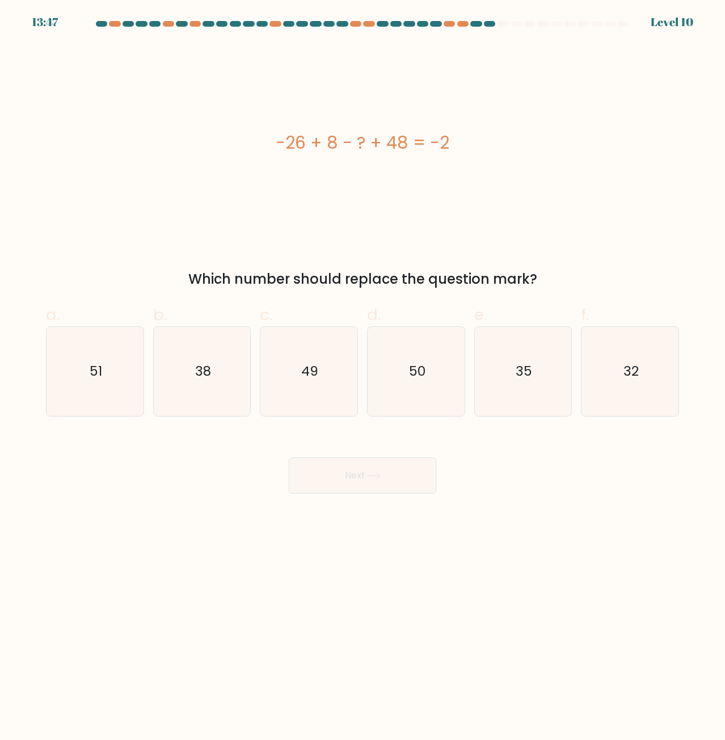
click at [495, 122] on div "-26 + 8 - ? + 48 = -2" at bounding box center [362, 142] width 633 height 199
click at [301, 132] on div "-26 + 8 - ? + 48 = -2" at bounding box center [362, 143] width 633 height 26
click at [275, 136] on div "-26 + 8 - ? + 48 = -2" at bounding box center [362, 143] width 633 height 26
click at [235, 138] on div "-26 + 8 - ? + 48 = -2" at bounding box center [362, 143] width 633 height 26
drag, startPoint x: 235, startPoint y: 138, endPoint x: 279, endPoint y: 139, distance: 43.7
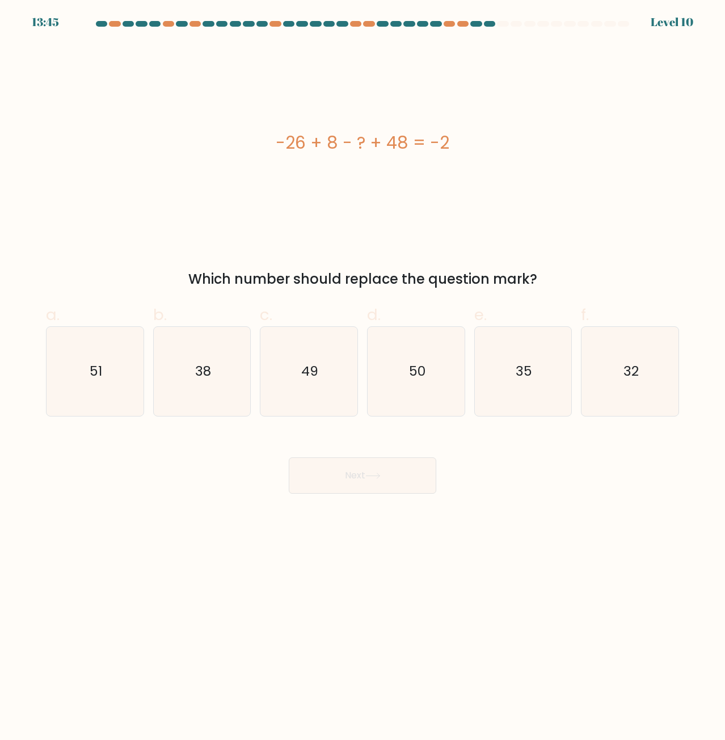
click at [235, 136] on div "-26 + 8 - ? + 48 = -2" at bounding box center [362, 143] width 633 height 26
drag, startPoint x: 291, startPoint y: 142, endPoint x: 284, endPoint y: 150, distance: 10.8
click at [286, 153] on div "-26 + 8 - ? + 48 = -2" at bounding box center [362, 143] width 633 height 26
click at [283, 128] on div "-26 + 8 - ? + 48 = -2" at bounding box center [362, 142] width 633 height 199
click at [325, 125] on div "-26 + 8 - ? + 48 = -2" at bounding box center [362, 142] width 633 height 199
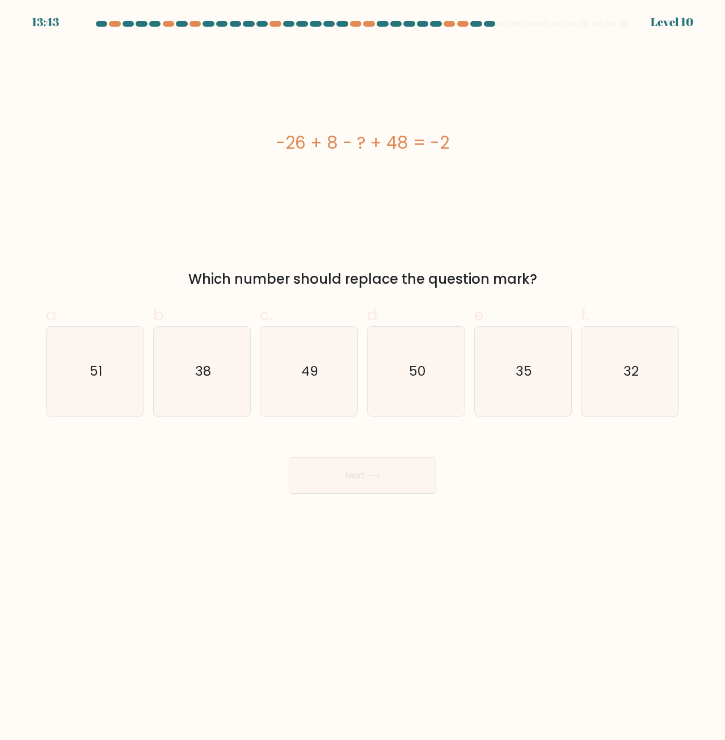
click at [298, 137] on div "-26 + 8 - ? + 48 = -2" at bounding box center [362, 143] width 633 height 26
click at [403, 391] on icon "50" at bounding box center [416, 371] width 88 height 88
click at [363, 377] on input "d. 50" at bounding box center [362, 373] width 1 height 7
radio input "true"
click at [387, 473] on button "Next" at bounding box center [362, 475] width 147 height 36
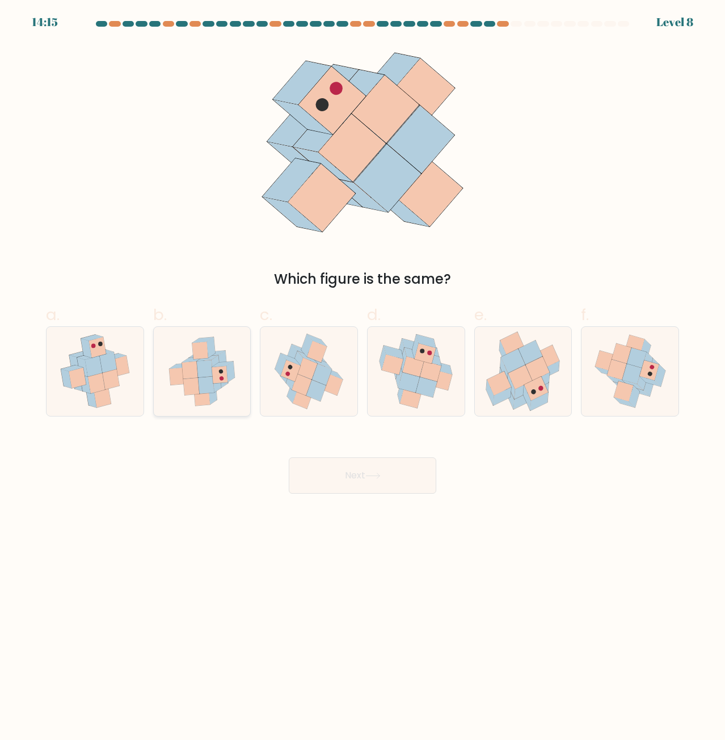
click at [195, 348] on icon at bounding box center [200, 350] width 16 height 18
click at [362, 370] on input "b." at bounding box center [362, 373] width 1 height 7
radio input "true"
click at [404, 478] on button "Next" at bounding box center [362, 475] width 147 height 36
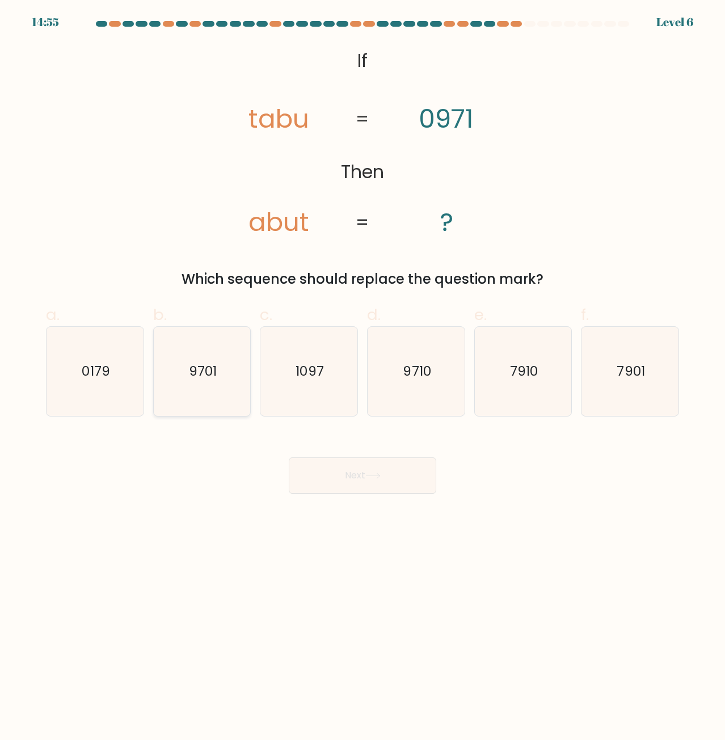
click at [222, 368] on icon "9701" at bounding box center [202, 371] width 88 height 88
click at [362, 370] on input "b. 9701" at bounding box center [362, 373] width 1 height 7
radio input "true"
click at [365, 344] on div "d. 9710" at bounding box center [415, 359] width 107 height 113
click at [435, 351] on icon "9710" at bounding box center [416, 371] width 88 height 88
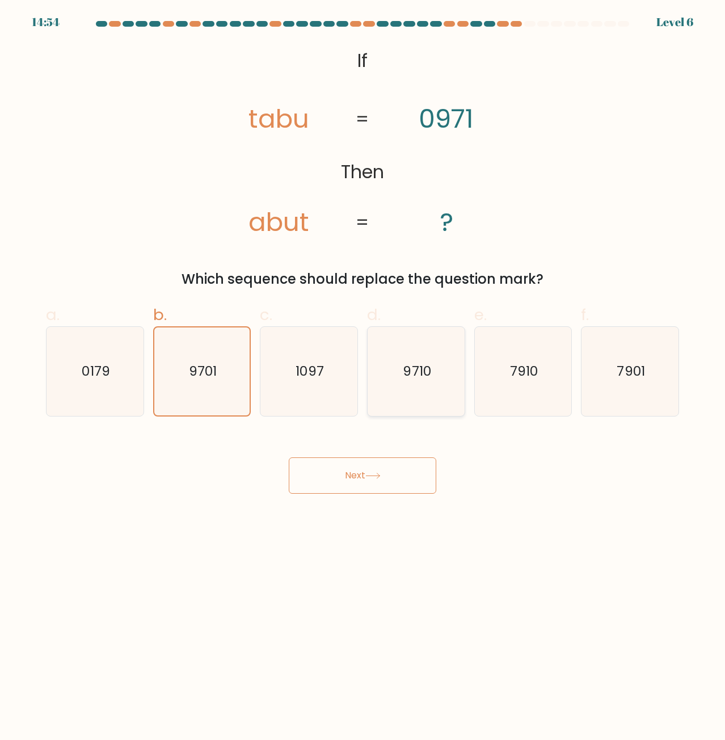
click at [363, 370] on input "d. 9710" at bounding box center [362, 373] width 1 height 7
radio input "true"
click at [213, 386] on icon "9701" at bounding box center [202, 371] width 88 height 88
click at [362, 377] on input "b. 9701" at bounding box center [362, 373] width 1 height 7
radio input "true"
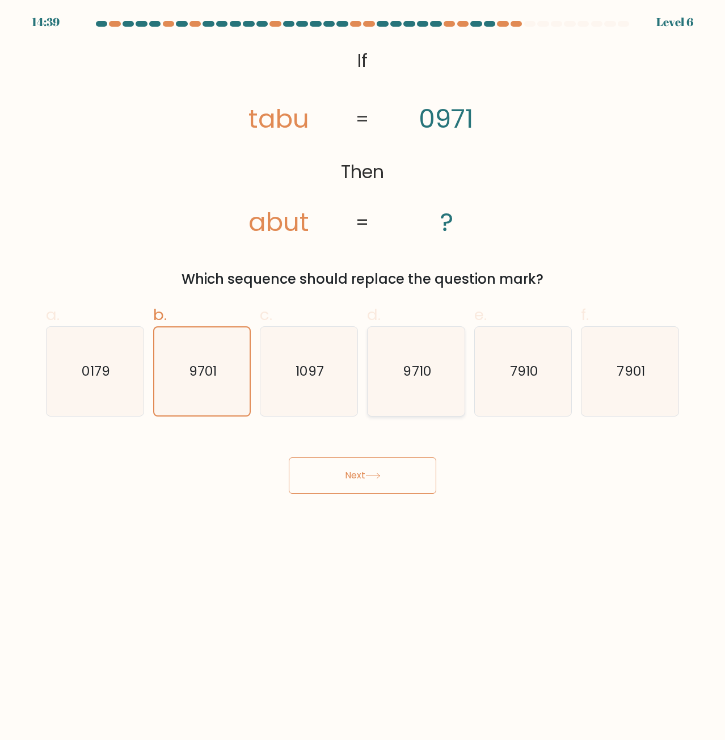
click at [414, 383] on icon "9710" at bounding box center [416, 371] width 88 height 88
click at [363, 377] on input "d. 9710" at bounding box center [362, 373] width 1 height 7
radio input "true"
click at [378, 468] on button "Next" at bounding box center [362, 475] width 147 height 36
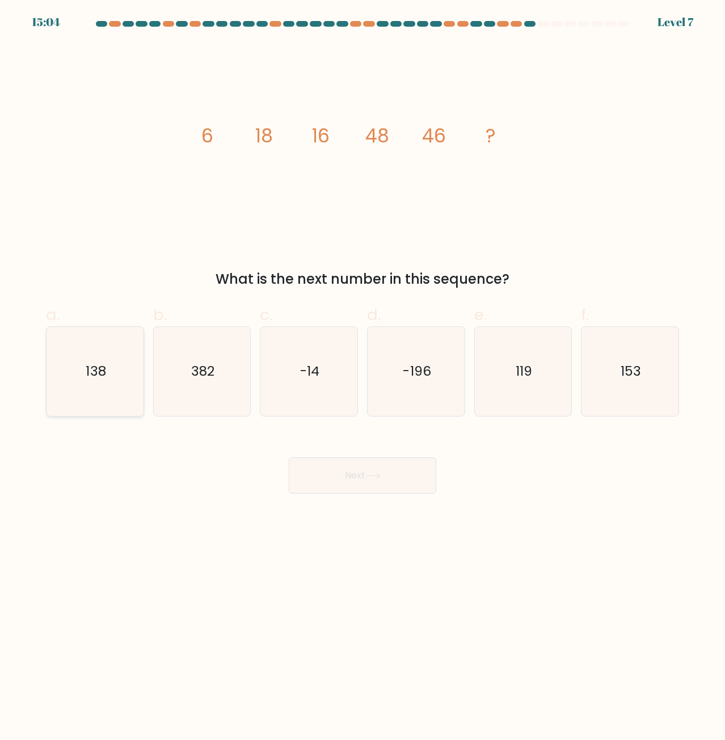
click at [84, 363] on icon "138" at bounding box center [94, 371] width 88 height 88
click at [362, 370] on input "a. 138" at bounding box center [362, 373] width 1 height 7
radio input "true"
click at [290, 457] on div "Next" at bounding box center [362, 462] width 647 height 64
click at [299, 462] on button "Next" at bounding box center [362, 475] width 147 height 36
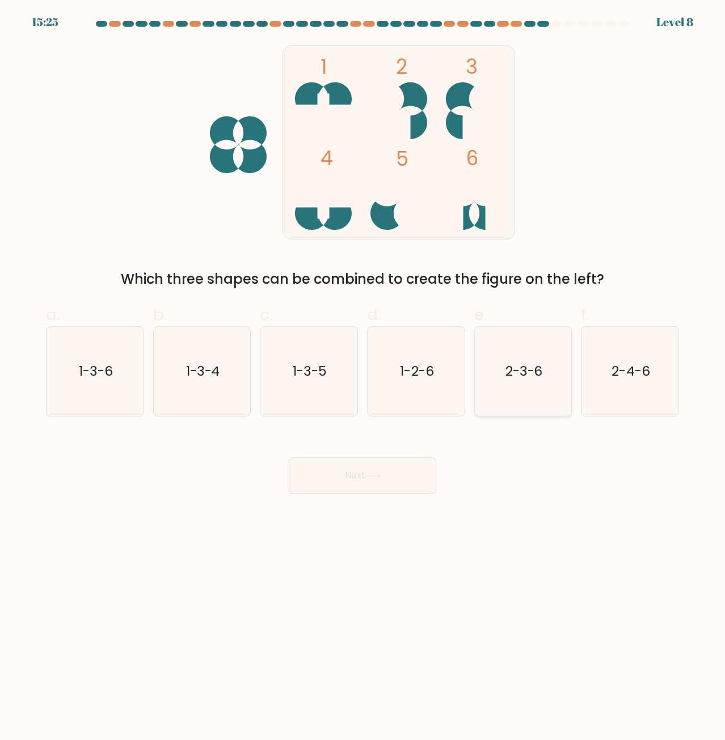
click at [515, 353] on icon "2-3-6" at bounding box center [523, 371] width 88 height 88
click at [363, 370] on input "e. 2-3-6" at bounding box center [362, 373] width 1 height 7
radio input "true"
click at [384, 483] on button "Next" at bounding box center [362, 475] width 147 height 36
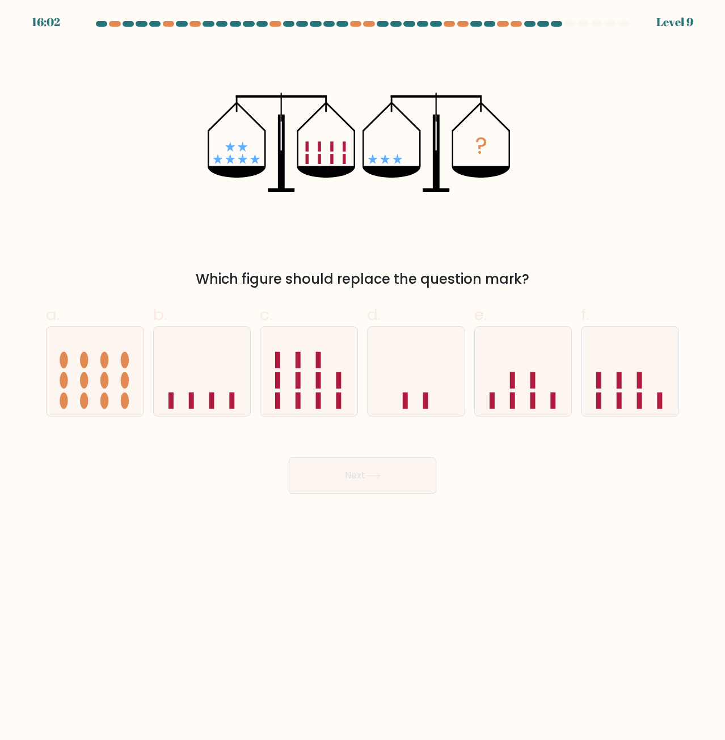
click at [204, 248] on div "? Which figure should replace the question mark?" at bounding box center [362, 166] width 647 height 246
drag, startPoint x: 336, startPoint y: 191, endPoint x: 338, endPoint y: 185, distance: 5.9
click at [340, 192] on icon "?" at bounding box center [363, 142] width 310 height 199
click at [543, 349] on icon at bounding box center [523, 371] width 97 height 80
click at [363, 370] on input "e." at bounding box center [362, 373] width 1 height 7
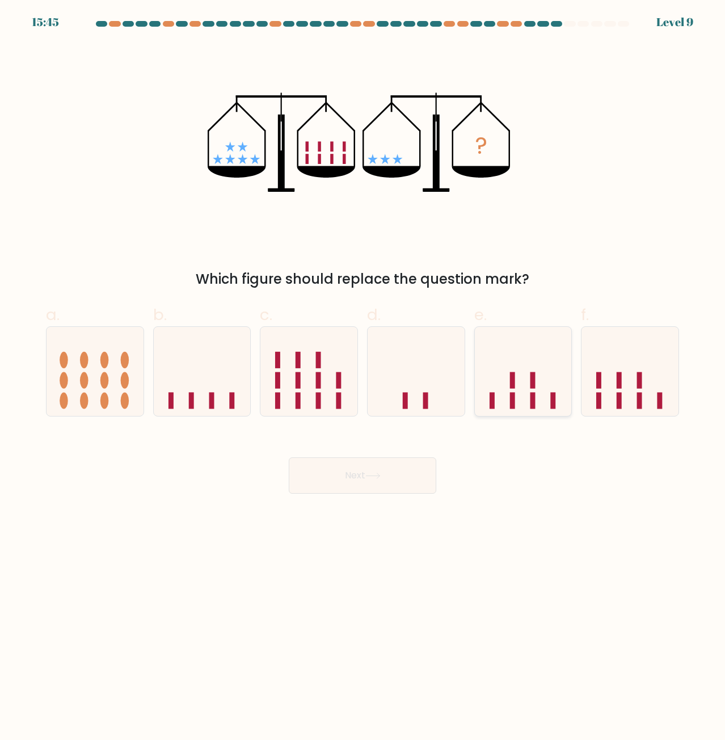
radio input "true"
drag, startPoint x: 360, startPoint y: 466, endPoint x: 368, endPoint y: 455, distance: 13.3
click at [364, 467] on button "Next" at bounding box center [362, 475] width 147 height 36
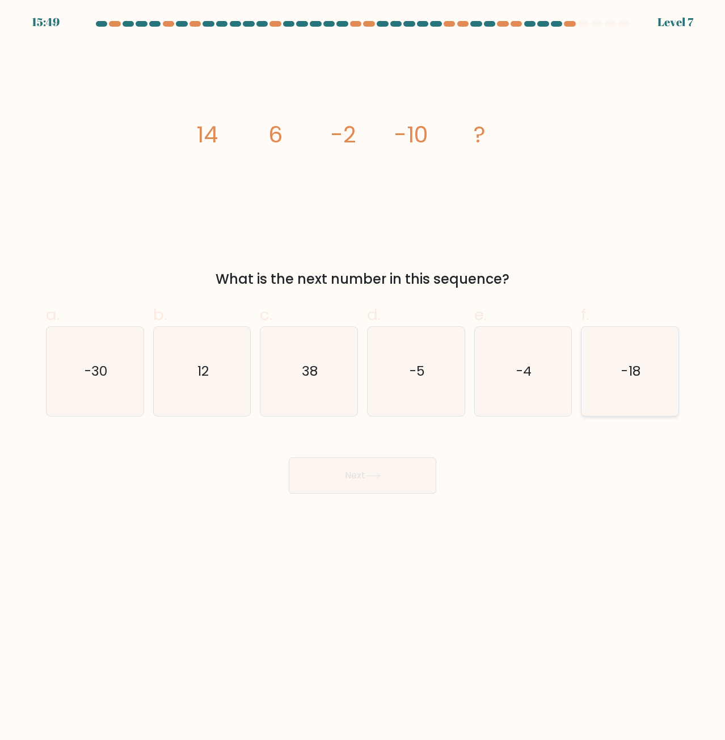
click at [628, 377] on text "-18" at bounding box center [631, 371] width 19 height 19
click at [363, 377] on input "f. -18" at bounding box center [362, 373] width 1 height 7
radio input "true"
click at [378, 505] on body "15:47 Level 7" at bounding box center [362, 370] width 725 height 740
click at [378, 499] on body "15:47 Level 7" at bounding box center [362, 370] width 725 height 740
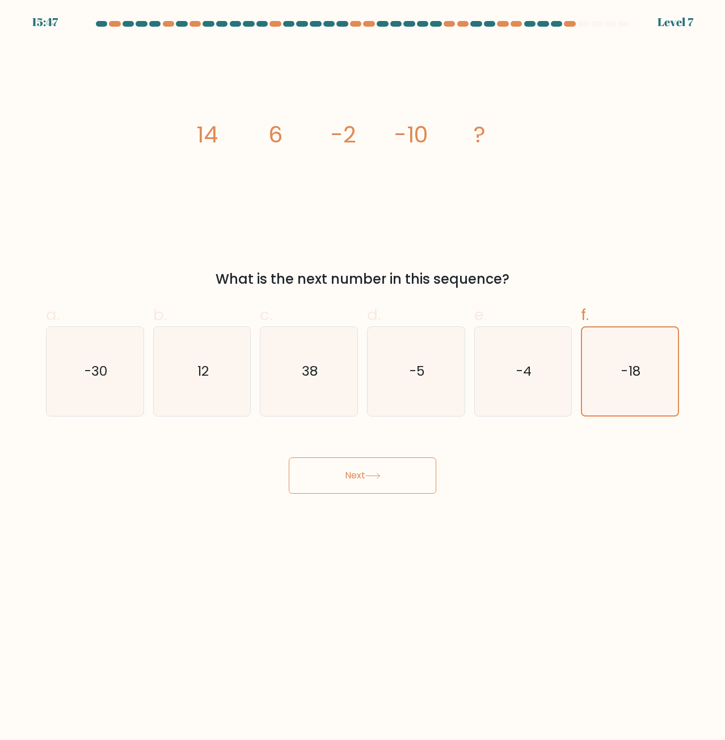
click at [389, 484] on button "Next" at bounding box center [362, 475] width 147 height 36
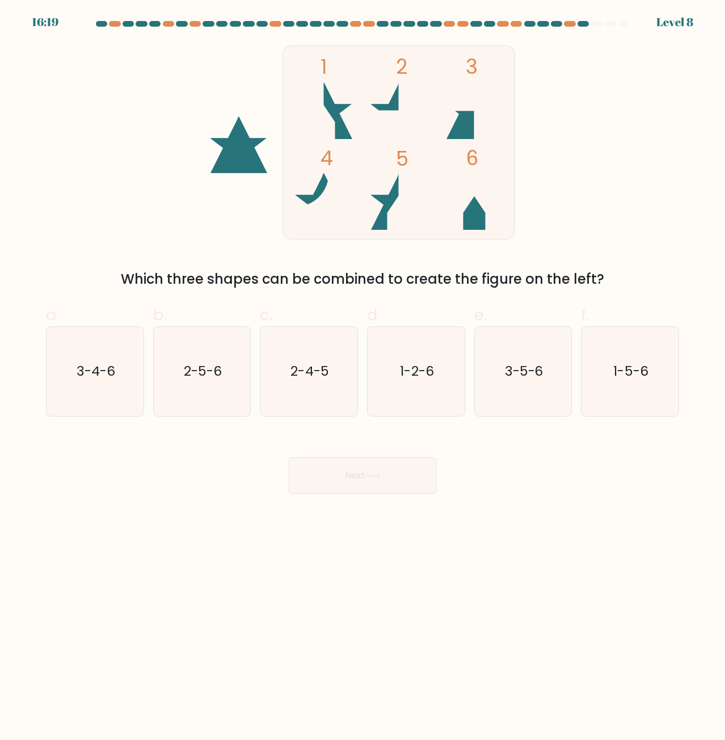
click at [81, 457] on div "Next" at bounding box center [362, 462] width 647 height 64
click at [650, 364] on icon "1-5-6" at bounding box center [629, 371] width 88 height 88
click at [363, 370] on input "f. 1-5-6" at bounding box center [362, 373] width 1 height 7
radio input "true"
click at [388, 465] on button "Next" at bounding box center [362, 475] width 147 height 36
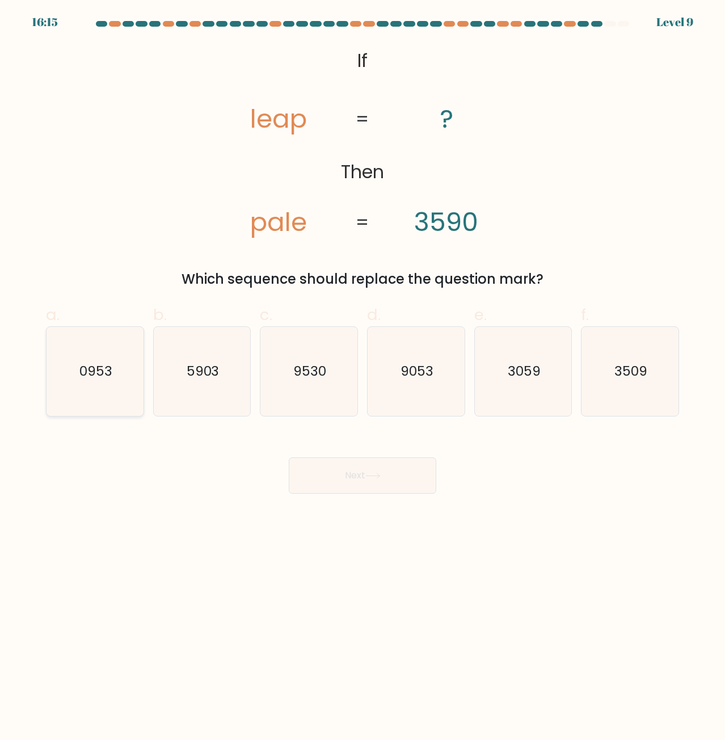
click at [112, 369] on icon "0953" at bounding box center [94, 371] width 88 height 88
click at [362, 370] on input "a. 0953" at bounding box center [362, 373] width 1 height 7
radio input "true"
click at [307, 350] on icon "9530" at bounding box center [308, 371] width 88 height 88
click at [362, 370] on input "c. 9530" at bounding box center [362, 373] width 1 height 7
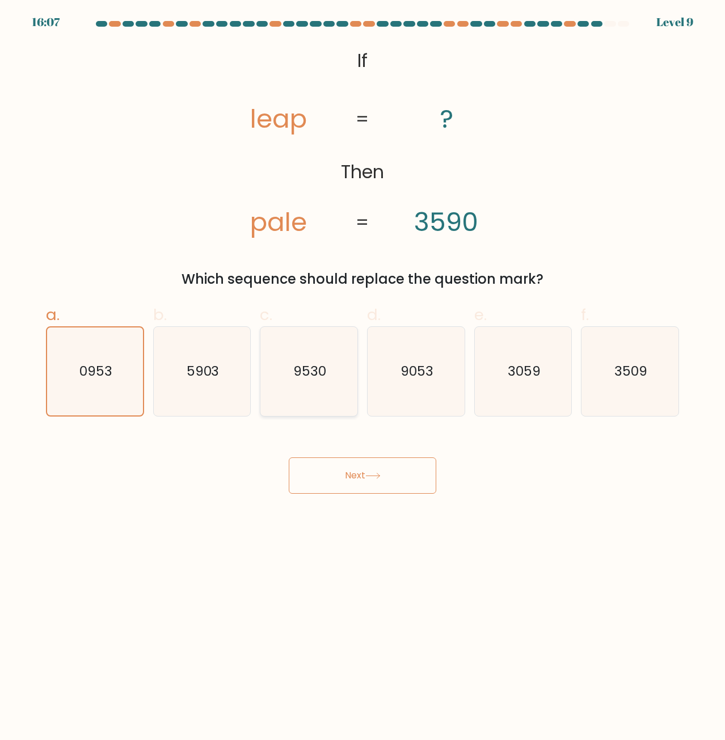
radio input "true"
click at [434, 371] on icon "9053" at bounding box center [416, 371] width 88 height 88
click at [363, 371] on input "d. 9053" at bounding box center [362, 373] width 1 height 7
radio input "true"
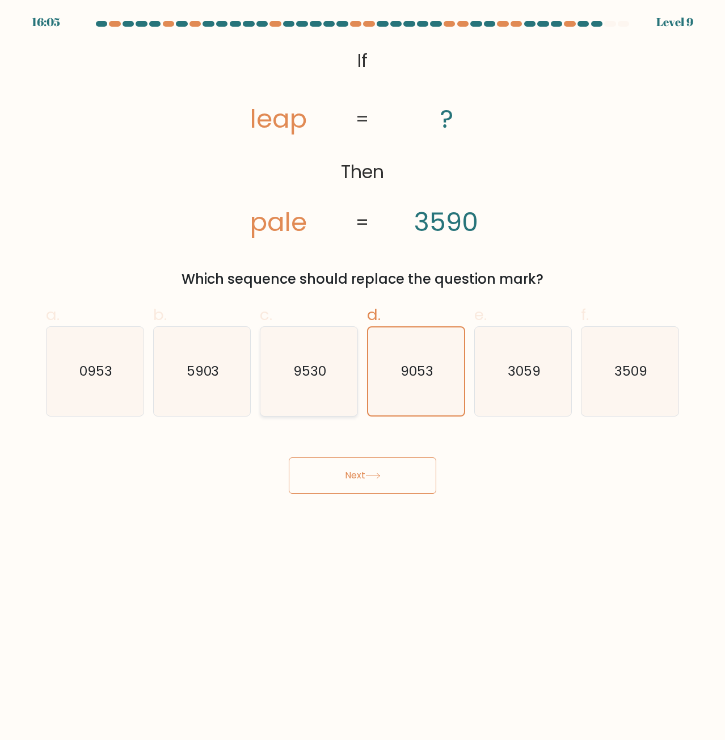
click at [305, 357] on icon "9530" at bounding box center [308, 371] width 88 height 88
click at [362, 370] on input "c. 9530" at bounding box center [362, 373] width 1 height 7
radio input "true"
click at [399, 352] on icon "9053" at bounding box center [416, 371] width 88 height 88
click at [363, 370] on input "d. 9053" at bounding box center [362, 373] width 1 height 7
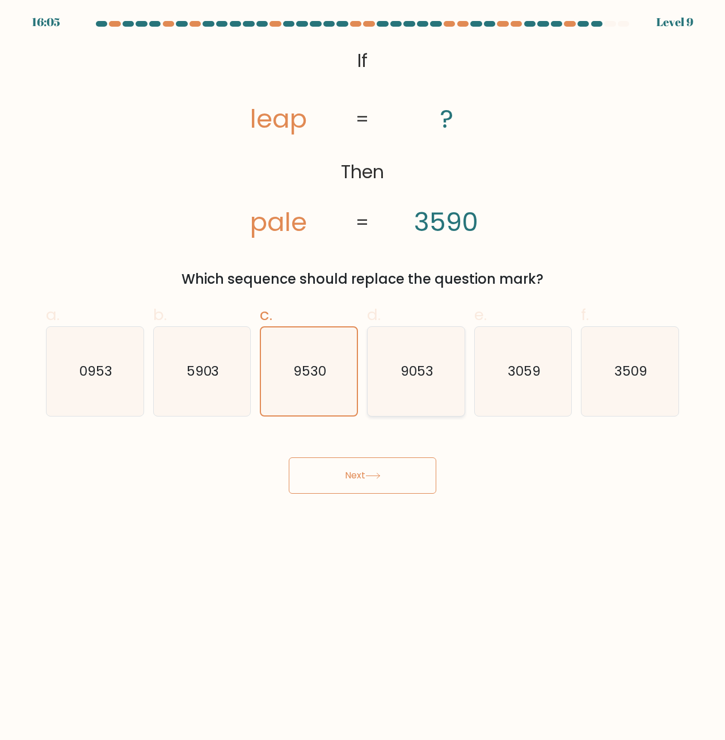
radio input "true"
click at [356, 483] on button "Next" at bounding box center [362, 475] width 147 height 36
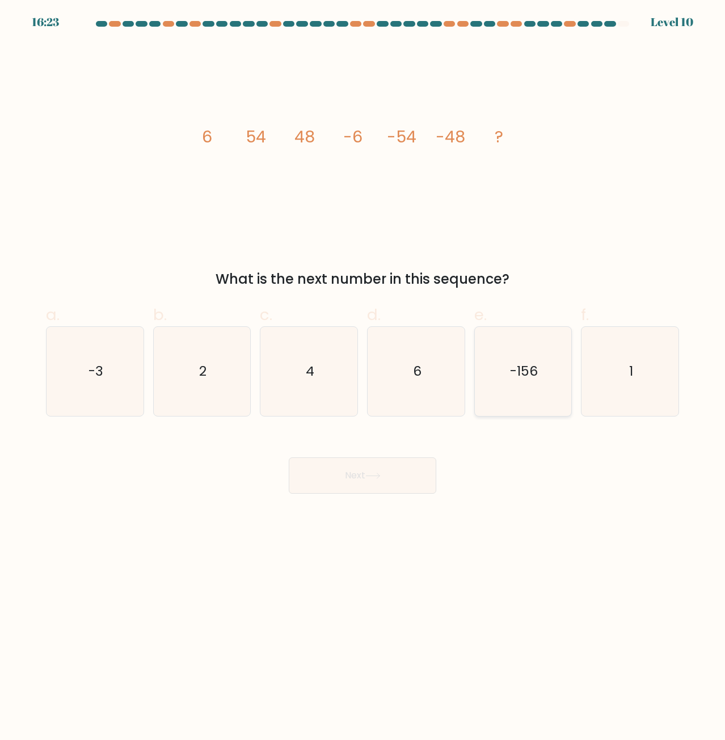
click at [524, 360] on icon "-156" at bounding box center [523, 371] width 88 height 88
click at [363, 370] on input "e. -156" at bounding box center [362, 373] width 1 height 7
radio input "true"
click at [340, 478] on button "Next" at bounding box center [362, 475] width 147 height 36
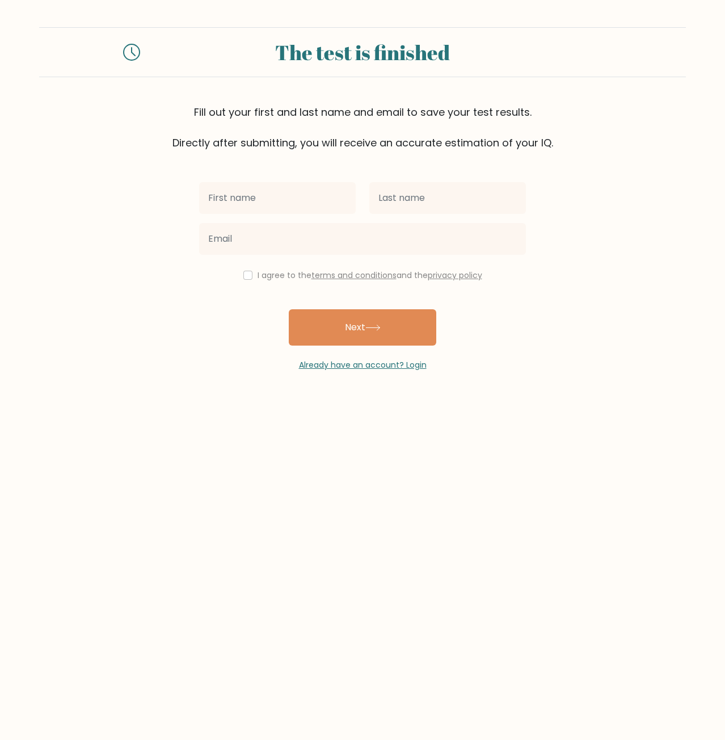
click at [338, 193] on input "text" at bounding box center [277, 198] width 157 height 32
type input "Dom"
click at [391, 205] on input "text" at bounding box center [447, 198] width 157 height 32
type input "Normantas"
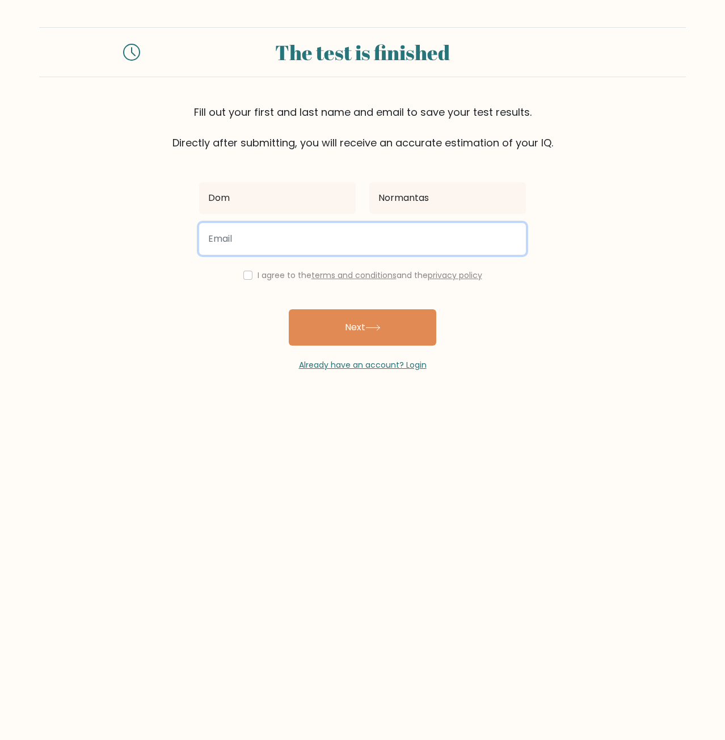
click at [353, 249] on input "email" at bounding box center [362, 239] width 327 height 32
type input "dominyknormantas@gmail.com"
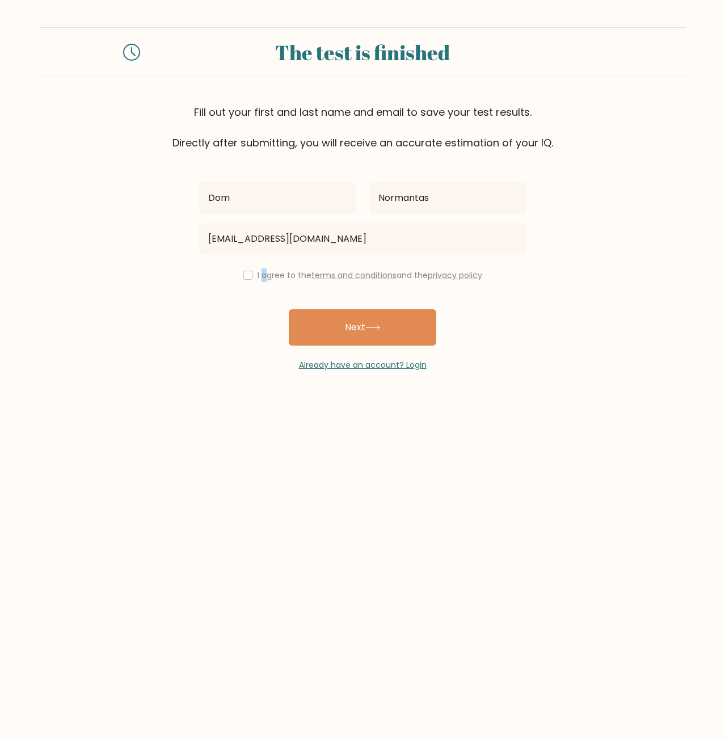
click at [259, 277] on label "I agree to the terms and conditions and the privacy policy" at bounding box center [370, 274] width 225 height 11
click at [248, 275] on input "checkbox" at bounding box center [247, 275] width 9 height 9
checkbox input "true"
click at [334, 310] on div "Dom Normantas dominyknormantas@gmail.com I agree to the terms and conditions an…" at bounding box center [362, 260] width 340 height 221
click at [346, 326] on button "Next" at bounding box center [362, 327] width 147 height 36
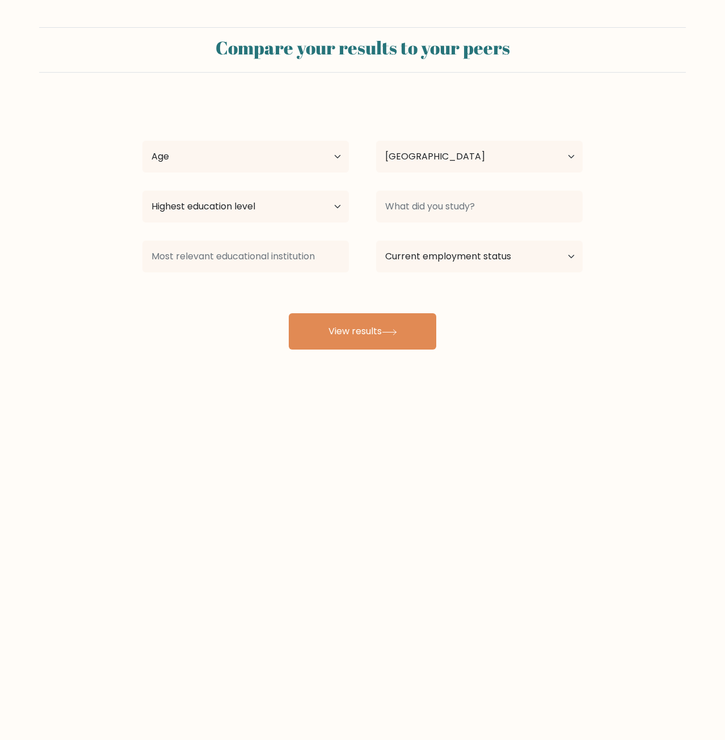
select select "AE"
click at [233, 160] on select "Age Under 18 years old 18-24 years old 25-34 years old 35-44 years old 45-54 ye…" at bounding box center [245, 157] width 206 height 32
select select "min_18"
click at [142, 141] on select "Age Under 18 years old 18-24 years old 25-34 years old 35-44 years old 45-54 ye…" at bounding box center [245, 157] width 206 height 32
click at [421, 165] on select "Country Afghanistan Albania Algeria American Samoa Andorra Angola Anguilla Anta…" at bounding box center [479, 157] width 206 height 32
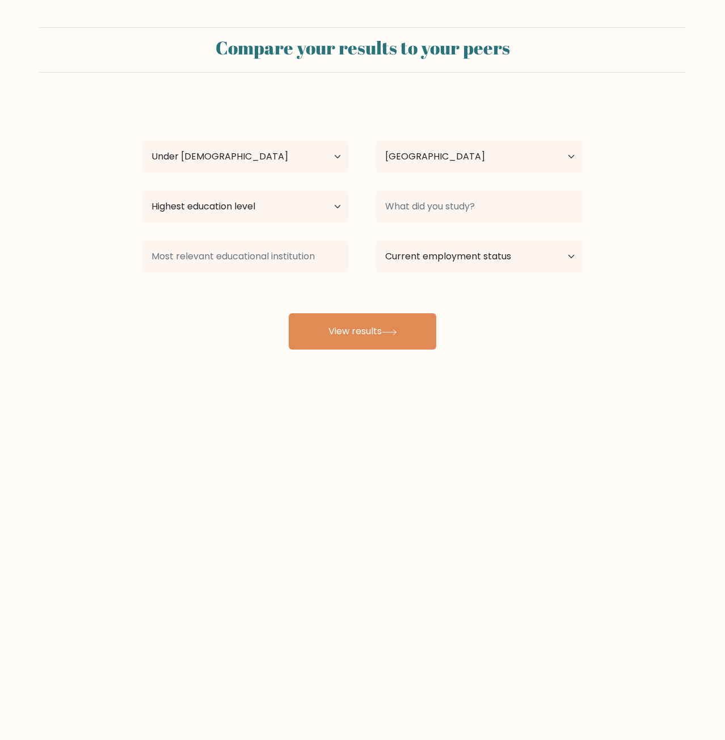
drag, startPoint x: 226, startPoint y: 182, endPoint x: 228, endPoint y: 204, distance: 22.2
click at [228, 204] on div "Dom Normantas Age Under 18 years old 18-24 years old 25-34 years old 35-44 year…" at bounding box center [363, 225] width 454 height 250
click at [228, 204] on select "Highest education level No schooling Primary Lower Secondary Upper Secondary Oc…" at bounding box center [245, 207] width 206 height 32
select select "upper_secondary"
click at [142, 191] on select "Highest education level No schooling Primary Lower Secondary Upper Secondary Oc…" at bounding box center [245, 207] width 206 height 32
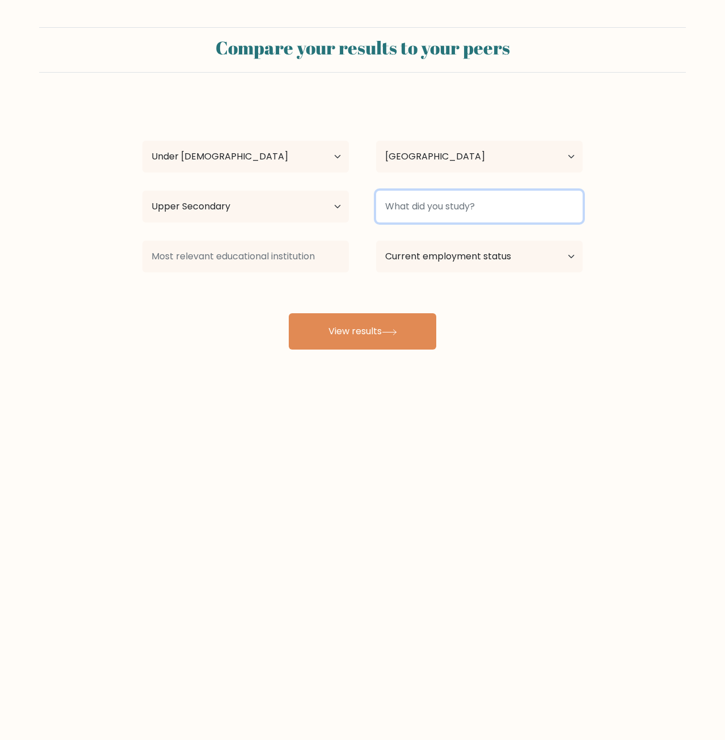
click at [430, 210] on input at bounding box center [479, 207] width 206 height 32
type input "school"
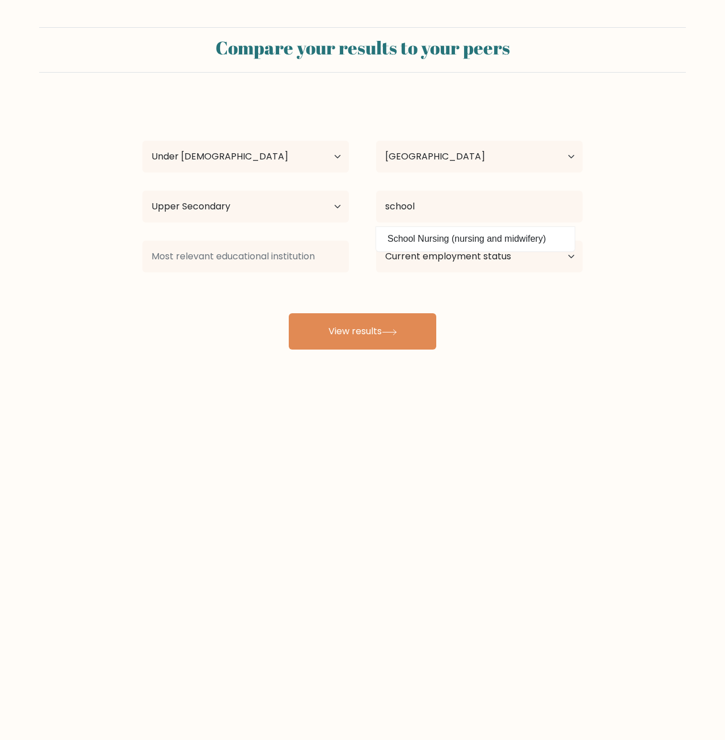
drag, startPoint x: 587, startPoint y: 326, endPoint x: 547, endPoint y: 311, distance: 43.1
click at [585, 328] on div "Dom Normantas Age Under 18 years old 18-24 years old 25-34 years old 35-44 year…" at bounding box center [363, 225] width 454 height 250
click at [488, 264] on select "Current employment status Employed Student Retired Other / prefer not to answer" at bounding box center [479, 257] width 206 height 32
select select "student"
click at [376, 241] on select "Current employment status Employed Student Retired Other / prefer not to answer" at bounding box center [479, 257] width 206 height 32
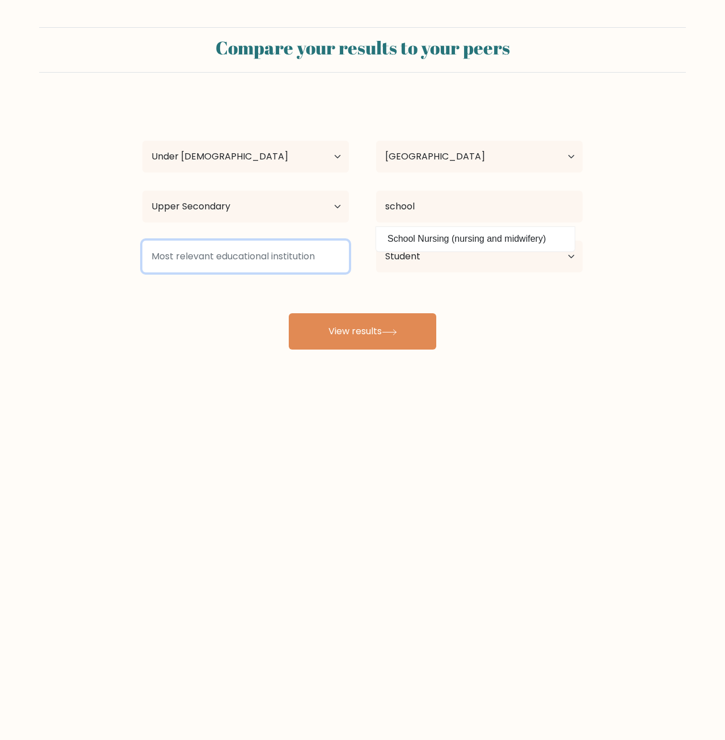
click at [262, 254] on input at bounding box center [245, 257] width 206 height 32
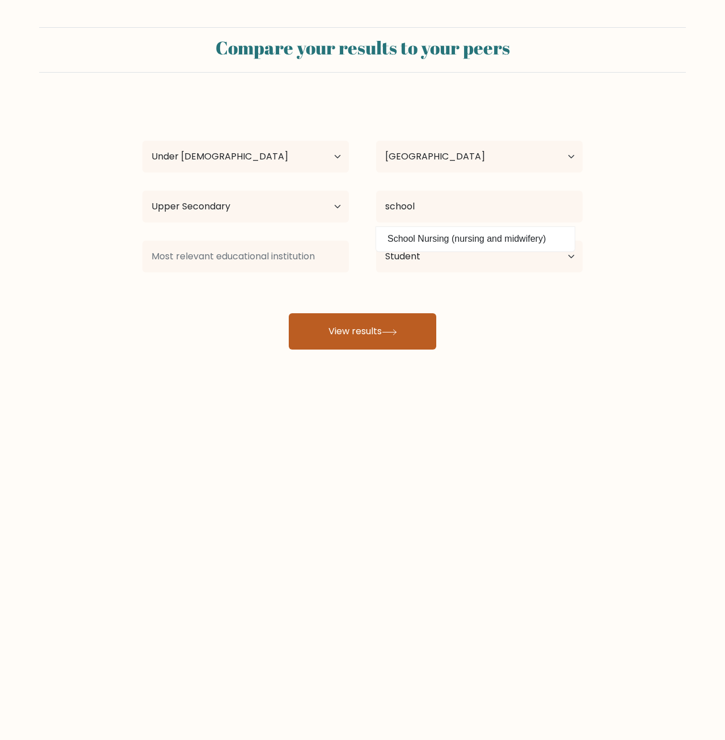
click at [348, 316] on button "View results" at bounding box center [362, 331] width 147 height 36
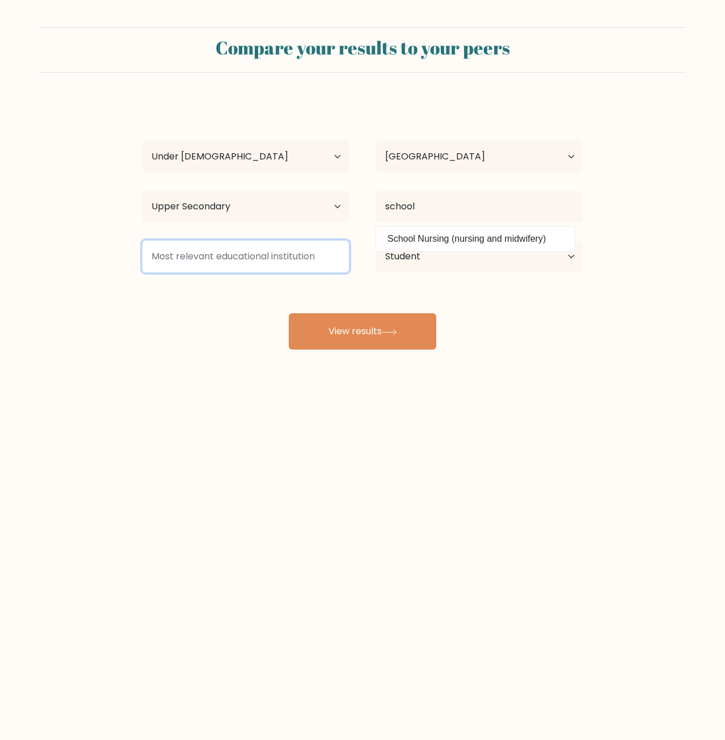
click at [300, 267] on input at bounding box center [245, 257] width 206 height 32
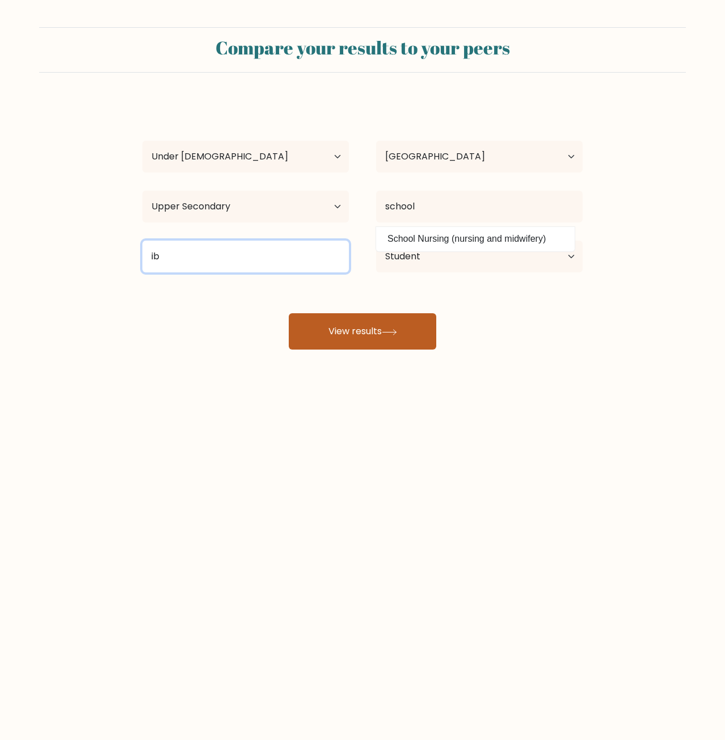
type input "ib"
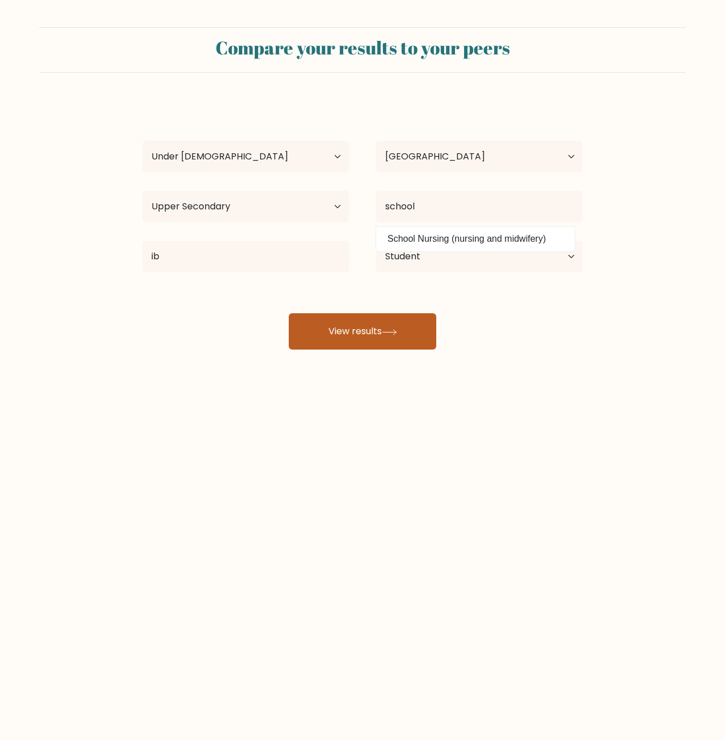
click at [349, 333] on button "View results" at bounding box center [362, 331] width 147 height 36
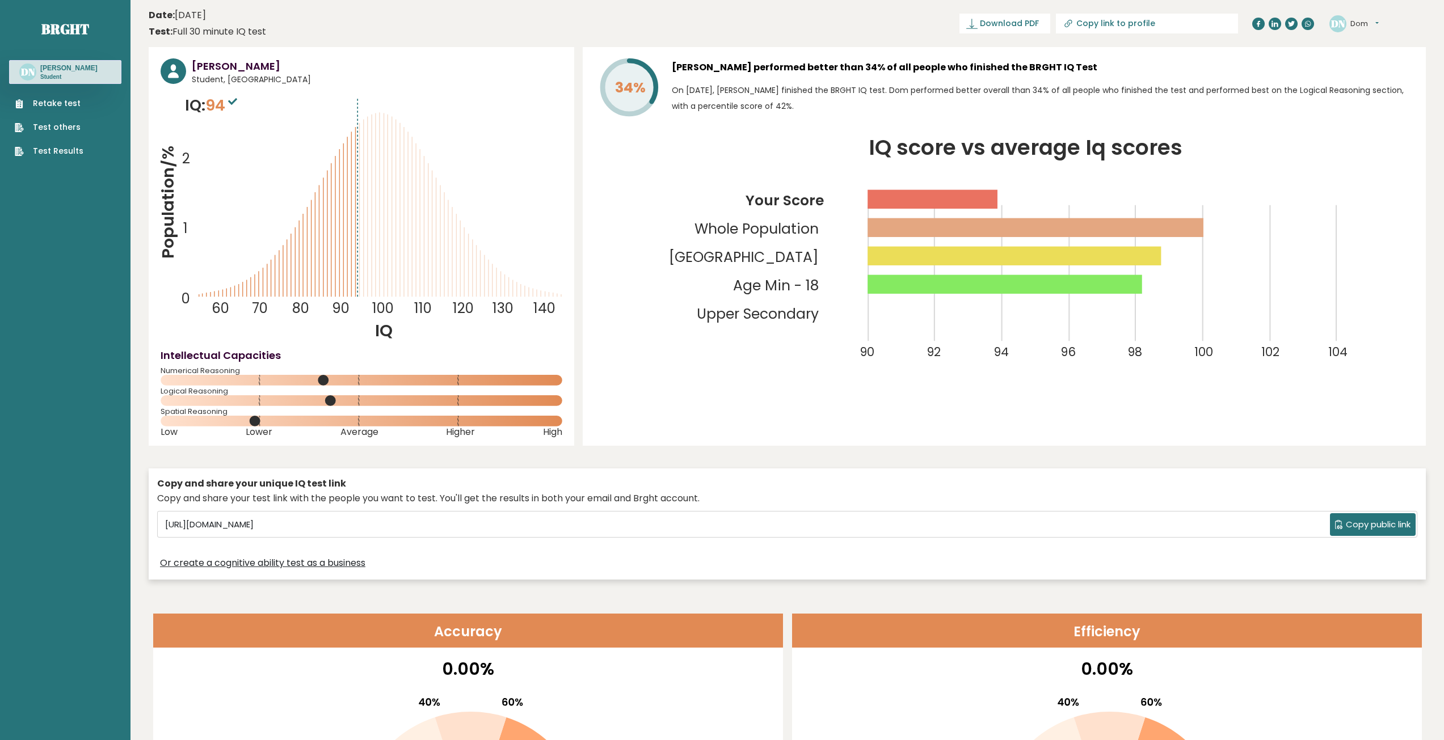
drag, startPoint x: 511, startPoint y: 374, endPoint x: 514, endPoint y: 204, distance: 170.2
click at [225, 111] on span "94" at bounding box center [222, 105] width 35 height 21
drag, startPoint x: 344, startPoint y: 108, endPoint x: 429, endPoint y: 133, distance: 88.7
click at [346, 109] on icon "Population/% IQ 0 1 2 60 70 80 90 100 110 120 130 140" at bounding box center [362, 218] width 402 height 248
click at [716, 25] on span "Download PDF" at bounding box center [1009, 24] width 59 height 12
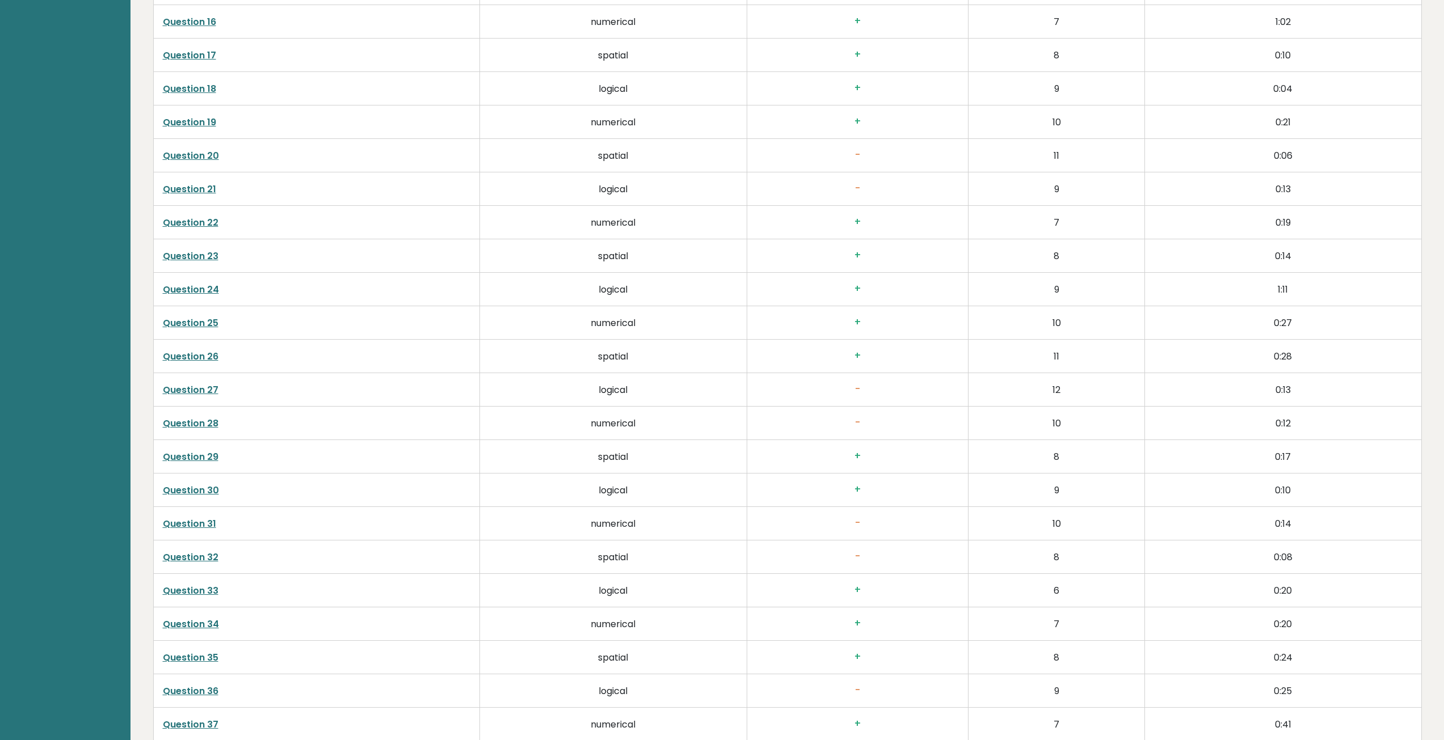
scroll to position [2899, 0]
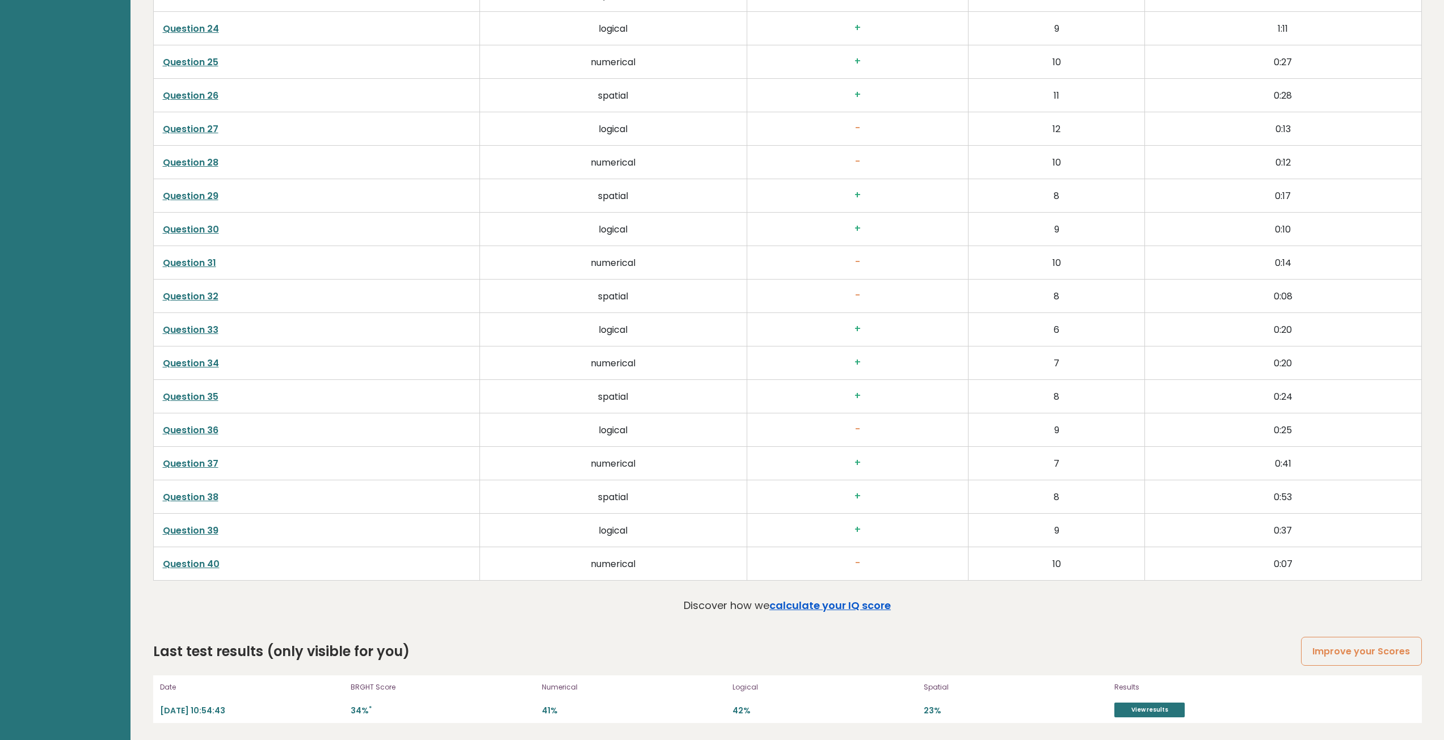
click at [716, 605] on link "calculate your IQ score" at bounding box center [829, 605] width 121 height 14
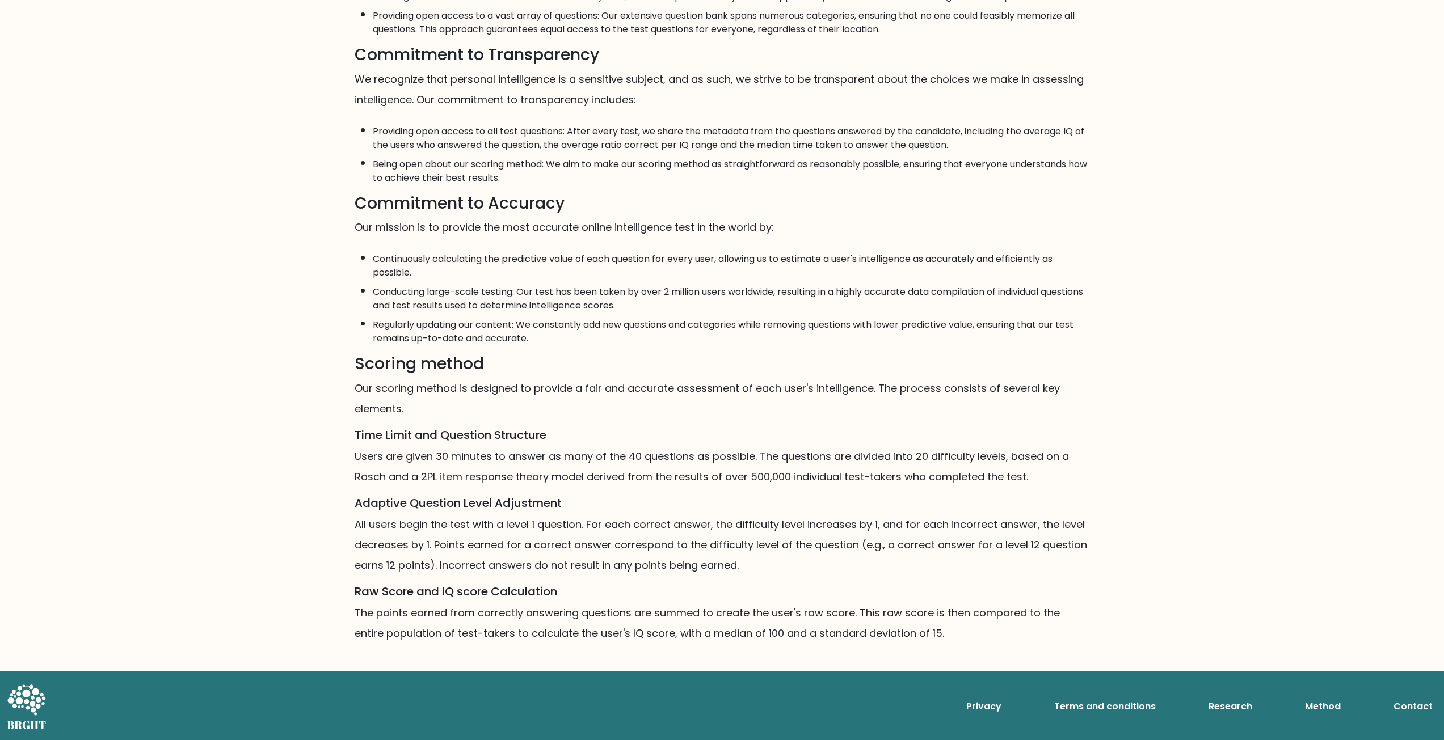
scroll to position [351, 0]
